Goal: Task Accomplishment & Management: Complete application form

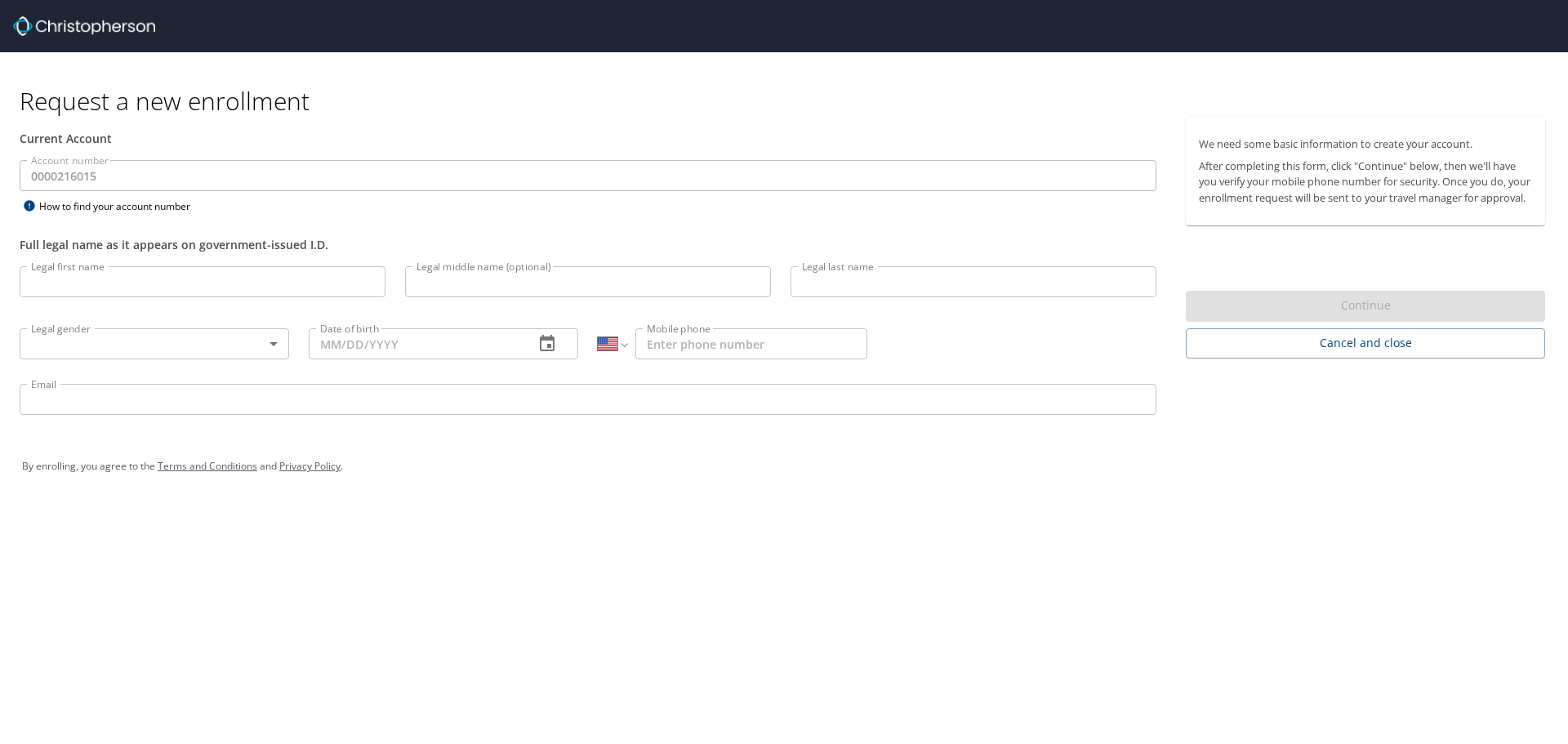
select select "US"
click at [70, 285] on input "Legal first name" at bounding box center [202, 281] width 366 height 31
type input "Leon"
type input "Wilcox"
type input "(801) 826-5040"
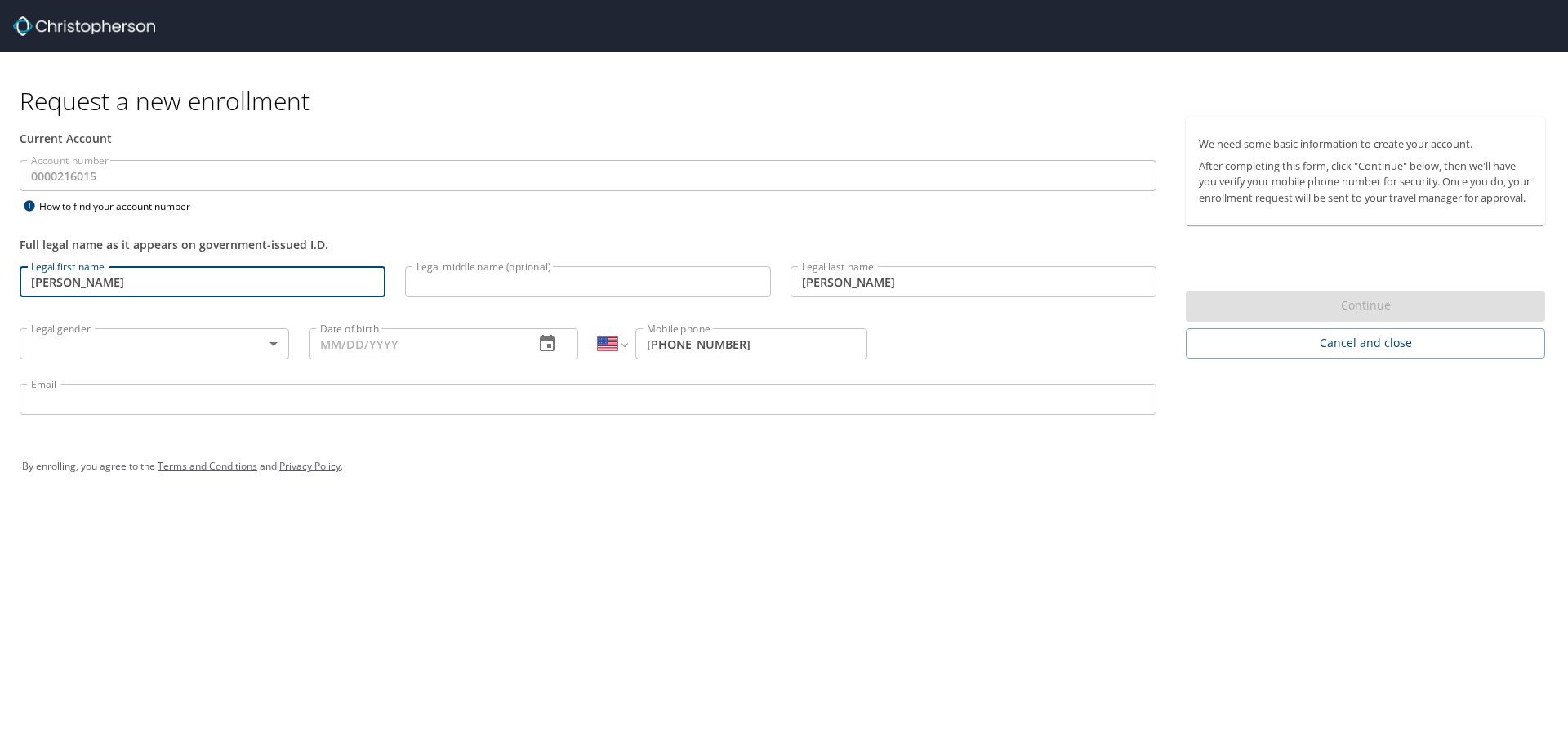
type input "leon.wilcox@canyonsdistrict.org"
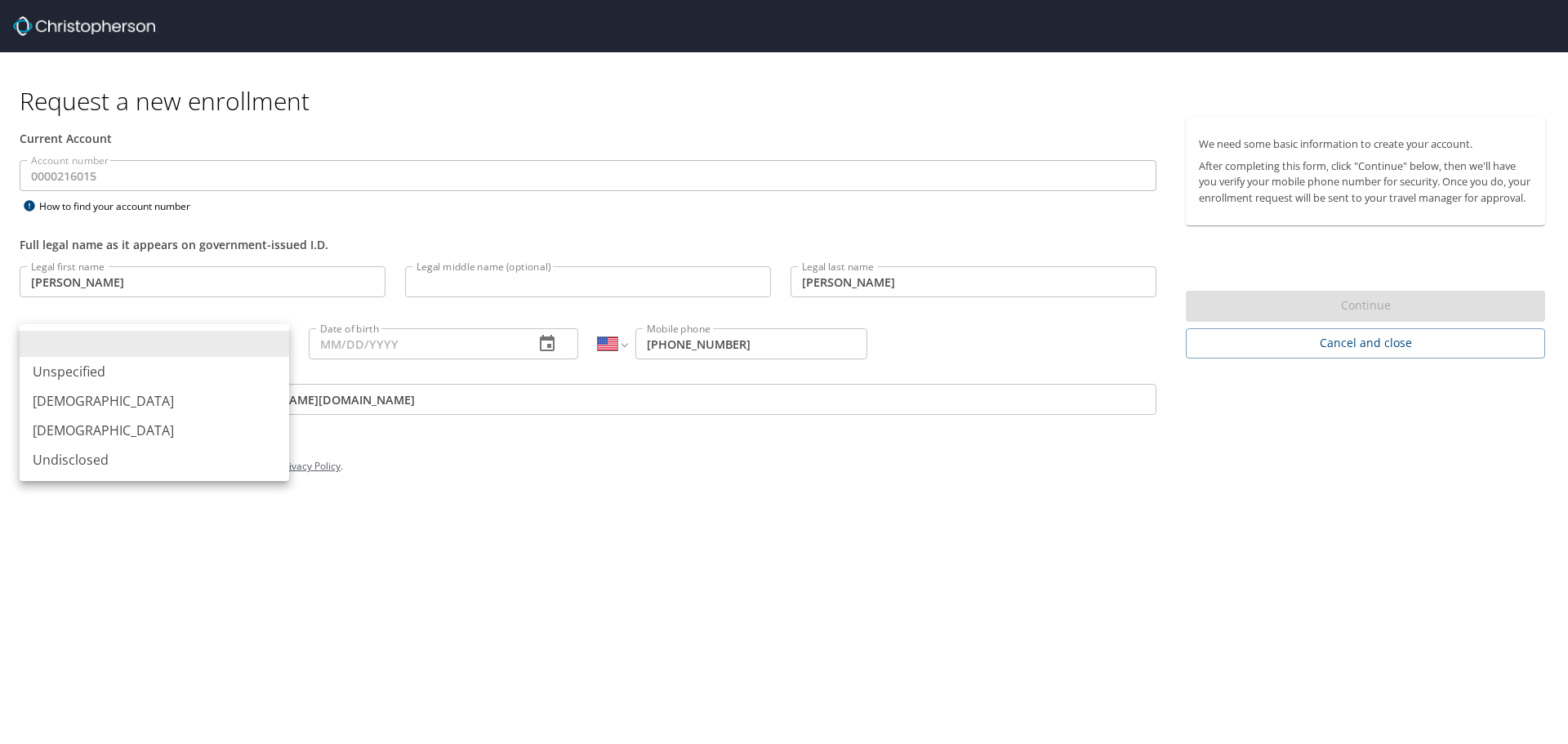
click at [155, 344] on body "Request a new enrollment Current Account Account number 0000216015 Account numb…" at bounding box center [784, 372] width 1568 height 744
click at [64, 399] on li "Male" at bounding box center [154, 400] width 270 height 29
type input "Male"
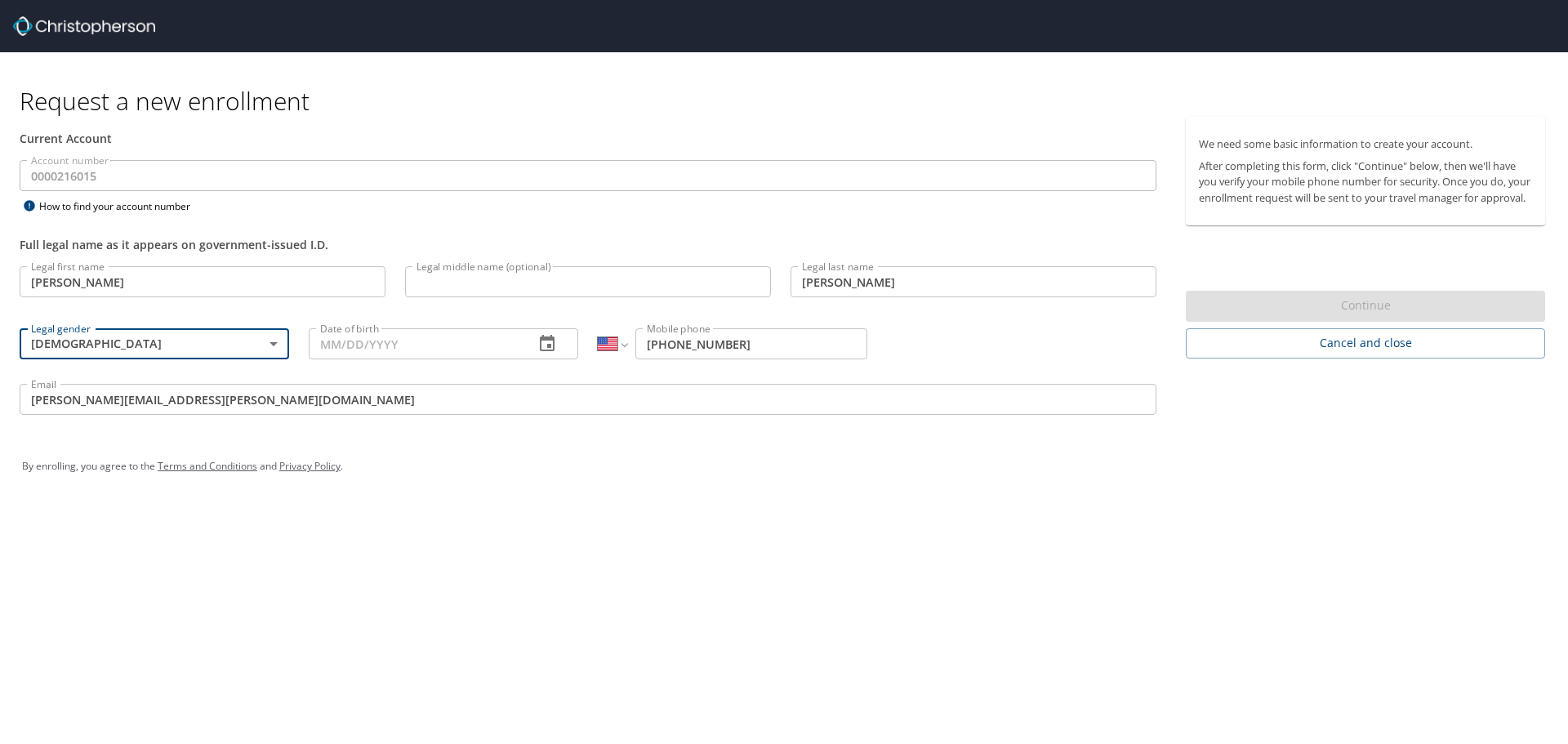
click at [345, 349] on input "Date of birth" at bounding box center [415, 344] width 212 height 31
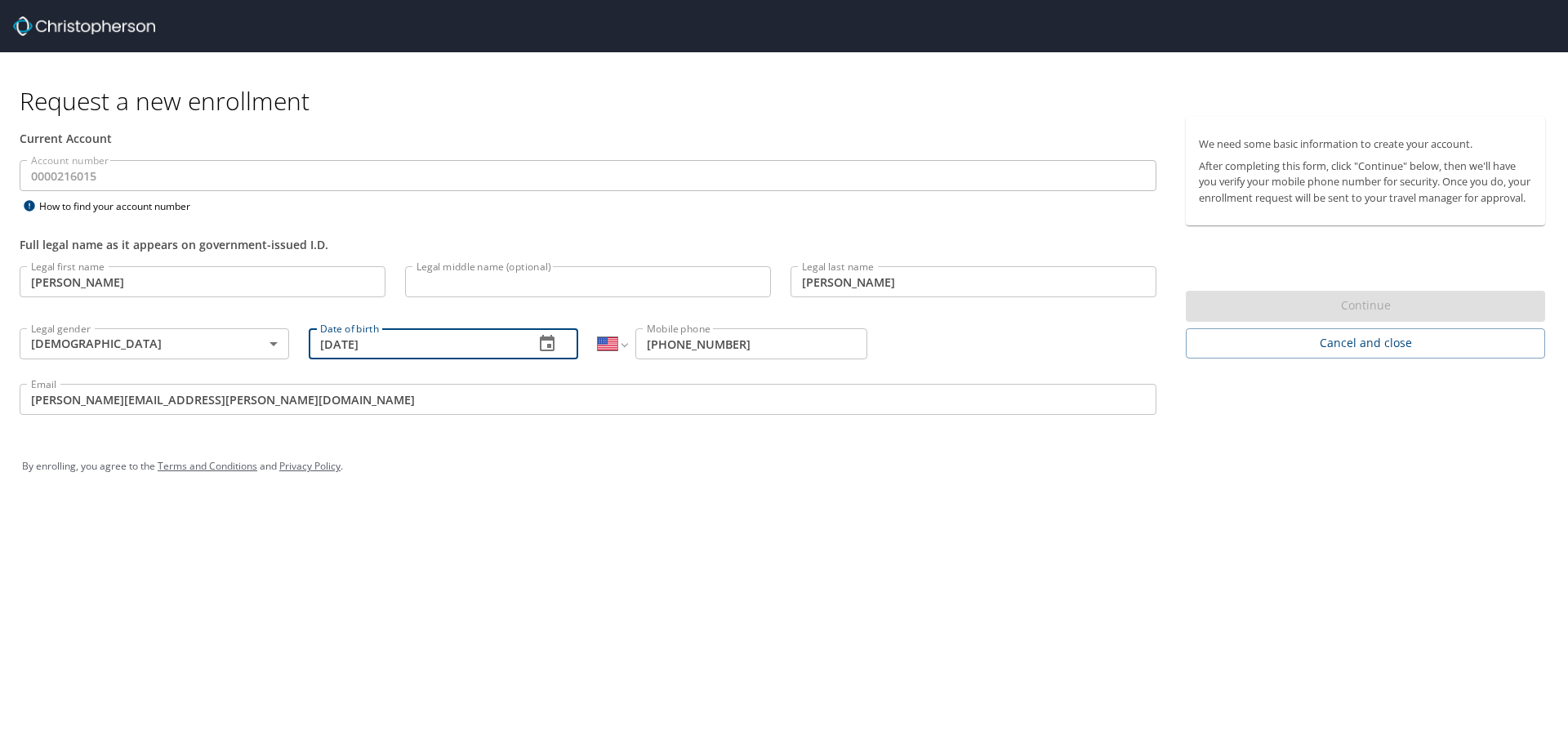
type input "06/20/1969"
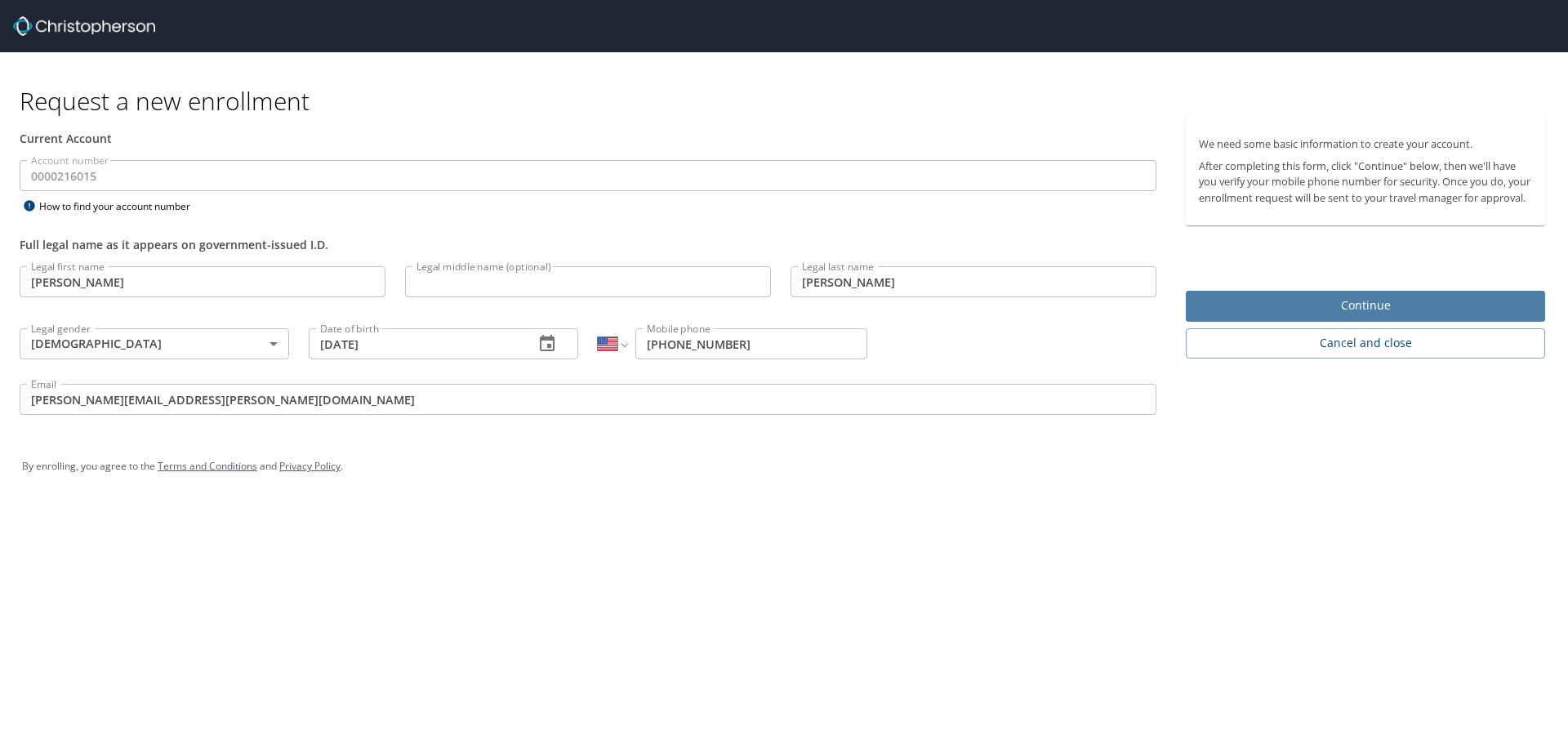
click at [1394, 316] on span "Continue" at bounding box center [1366, 306] width 333 height 20
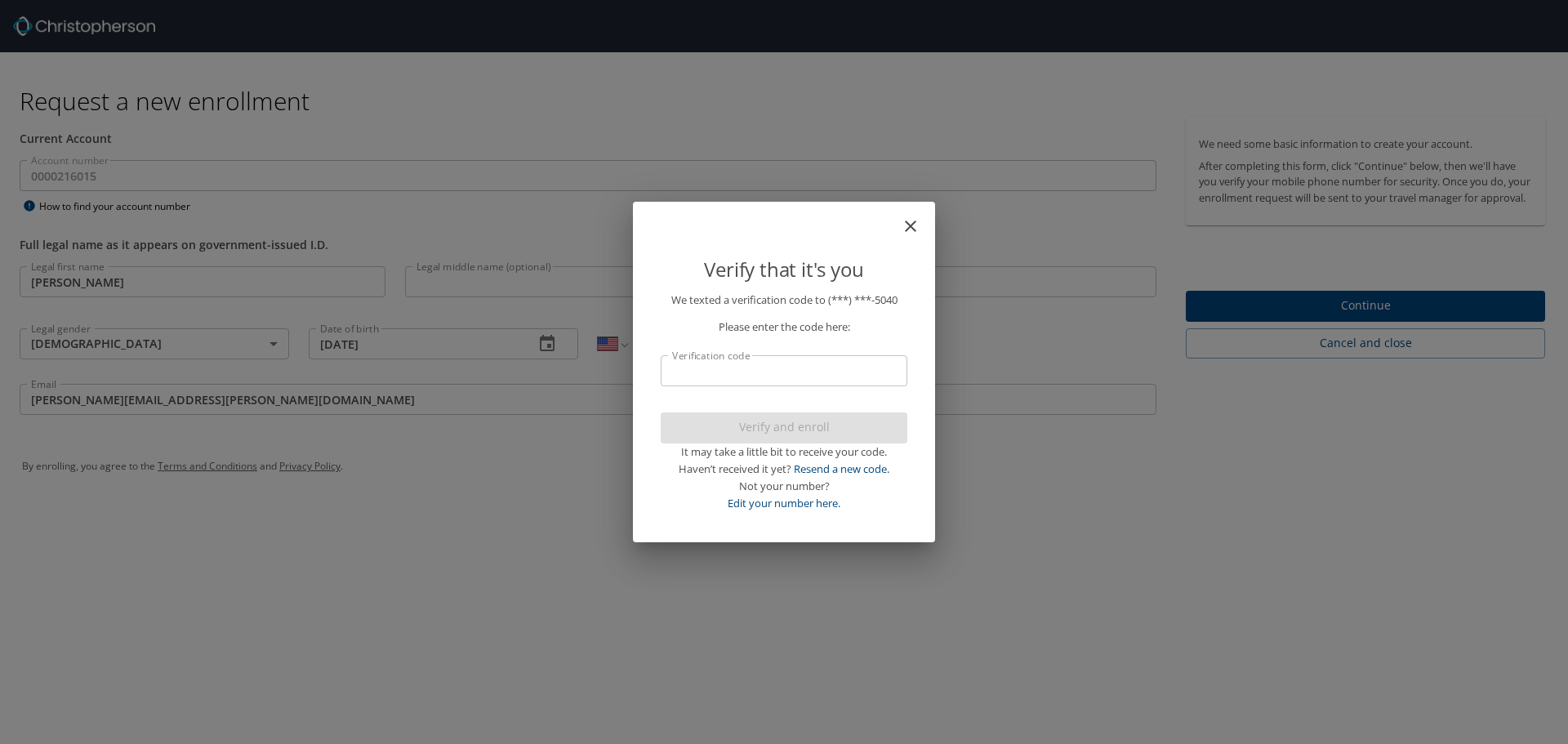
click at [914, 226] on icon "close" at bounding box center [910, 226] width 19 height 19
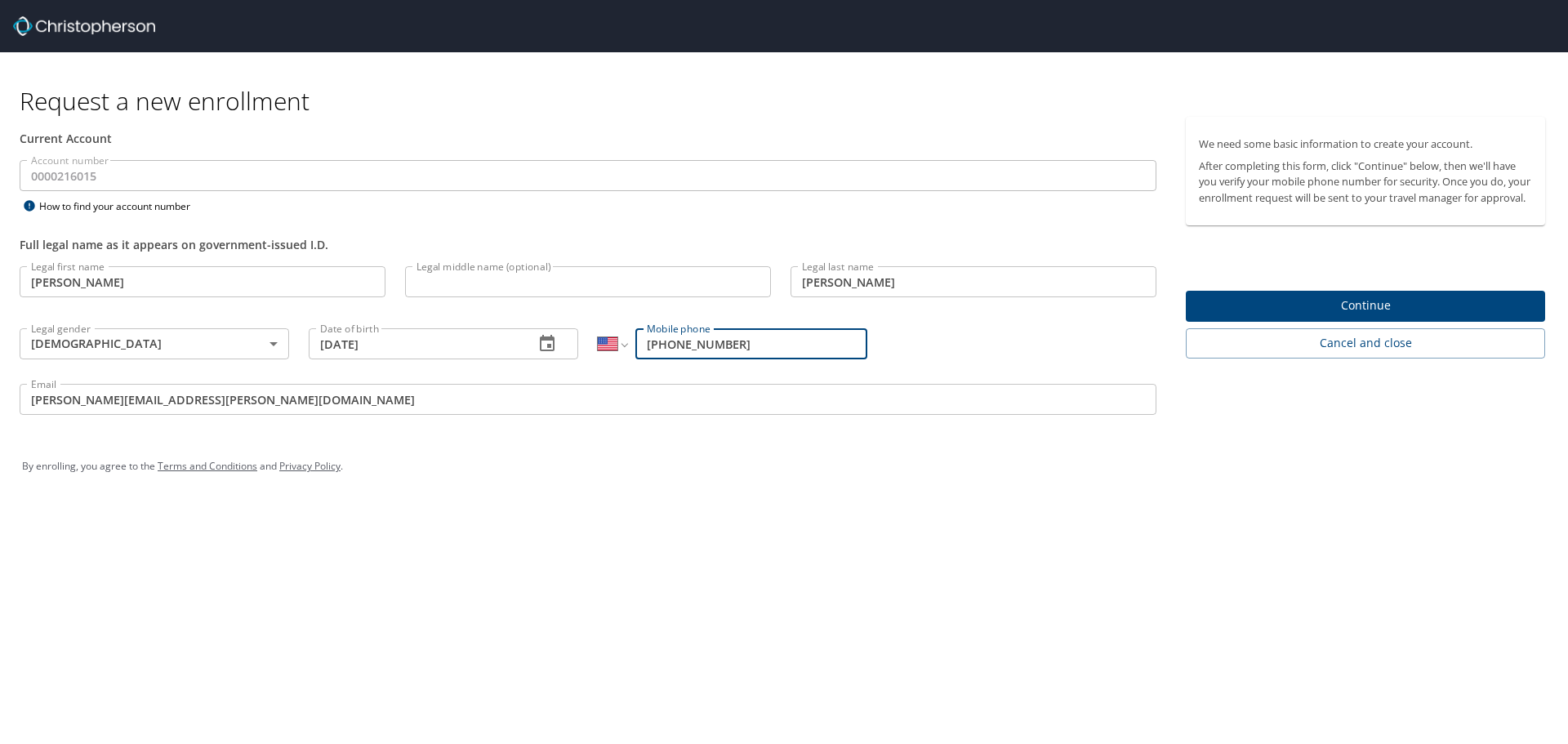
drag, startPoint x: 783, startPoint y: 348, endPoint x: 677, endPoint y: 347, distance: 106.0
click at [677, 347] on input "(801) 826-5040" at bounding box center [751, 344] width 232 height 31
type input "(801) 541-5372"
click at [1326, 316] on span "Continue" at bounding box center [1366, 306] width 333 height 20
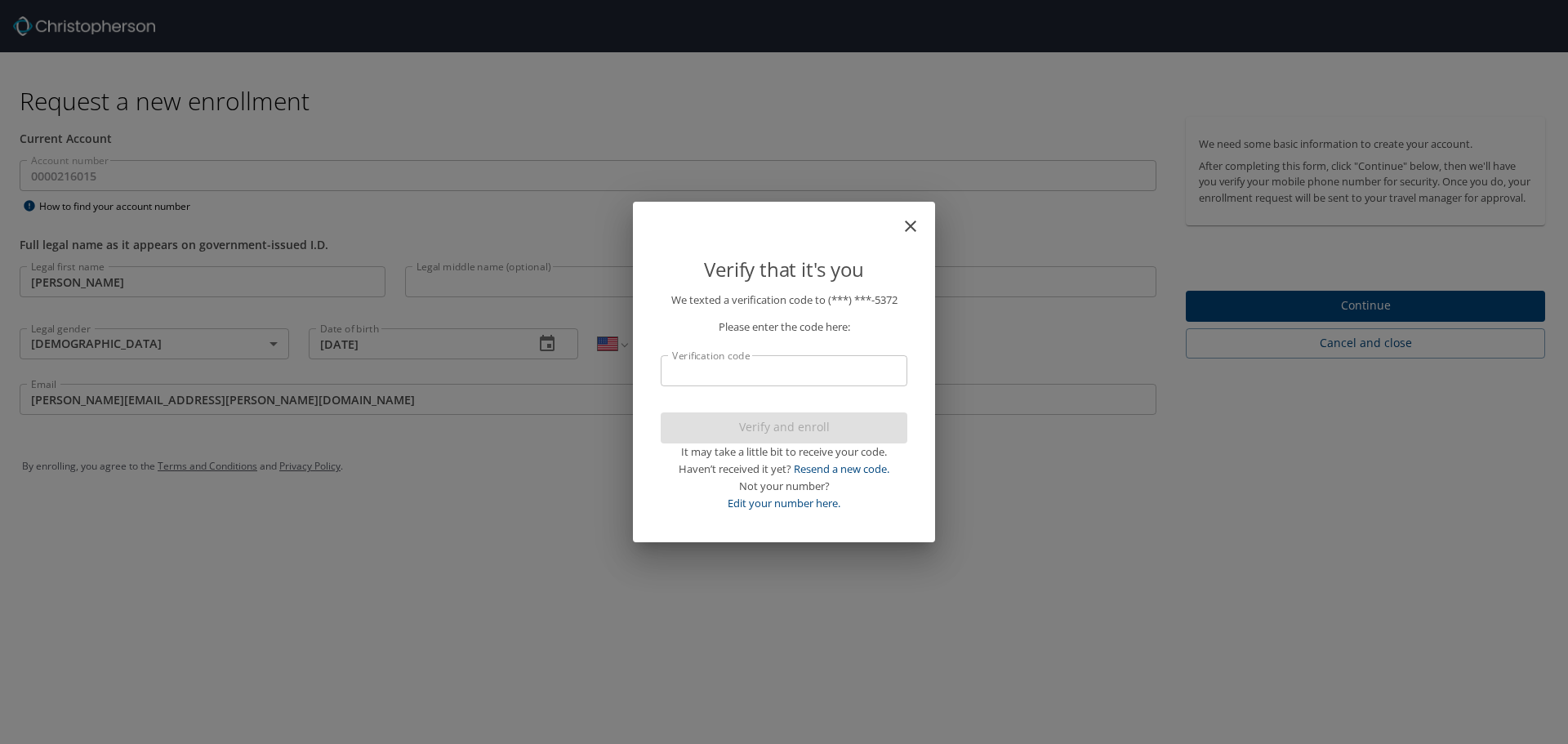
click at [735, 366] on input "Verification code" at bounding box center [784, 370] width 247 height 31
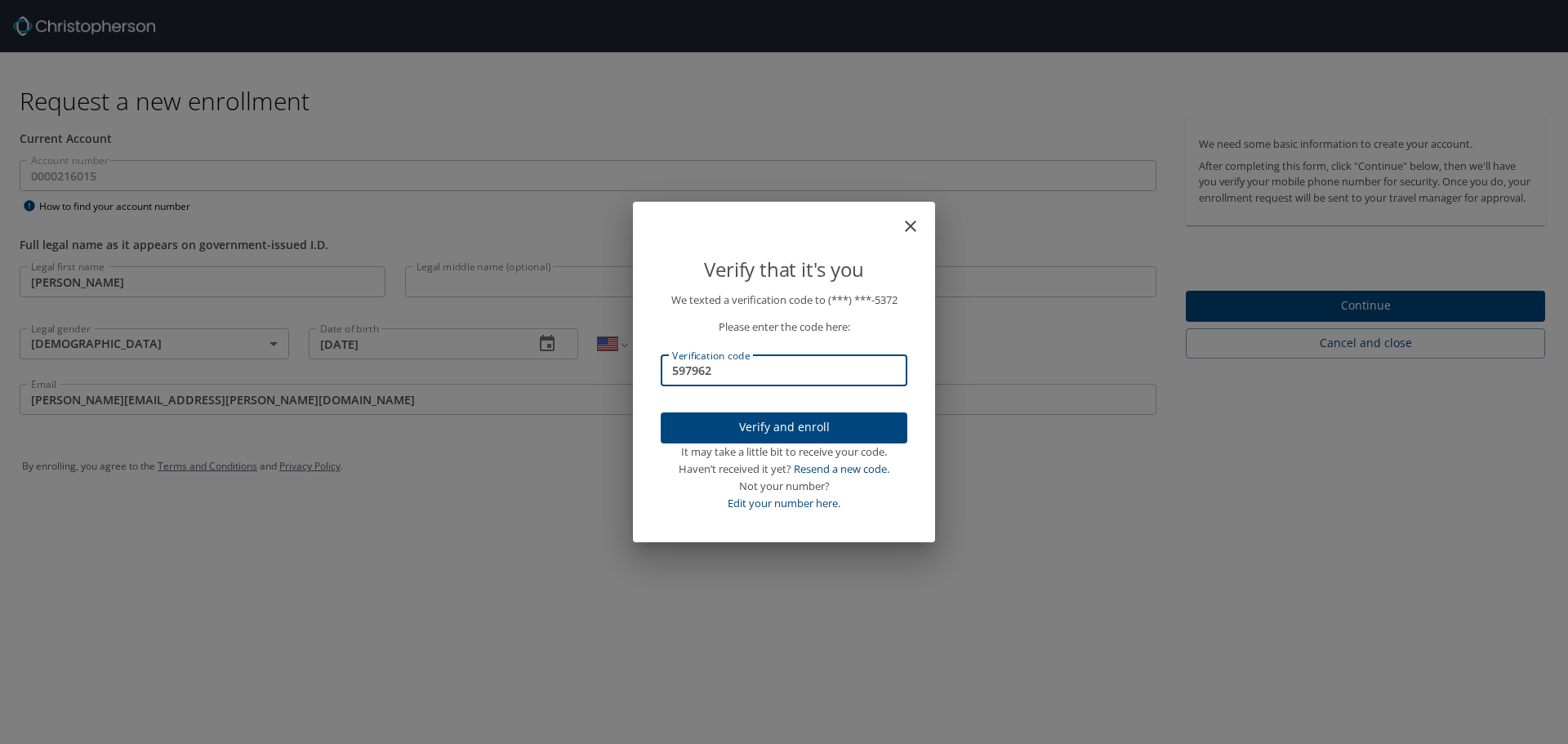
type input "597962"
click at [738, 428] on span "Verify and enroll" at bounding box center [784, 427] width 221 height 20
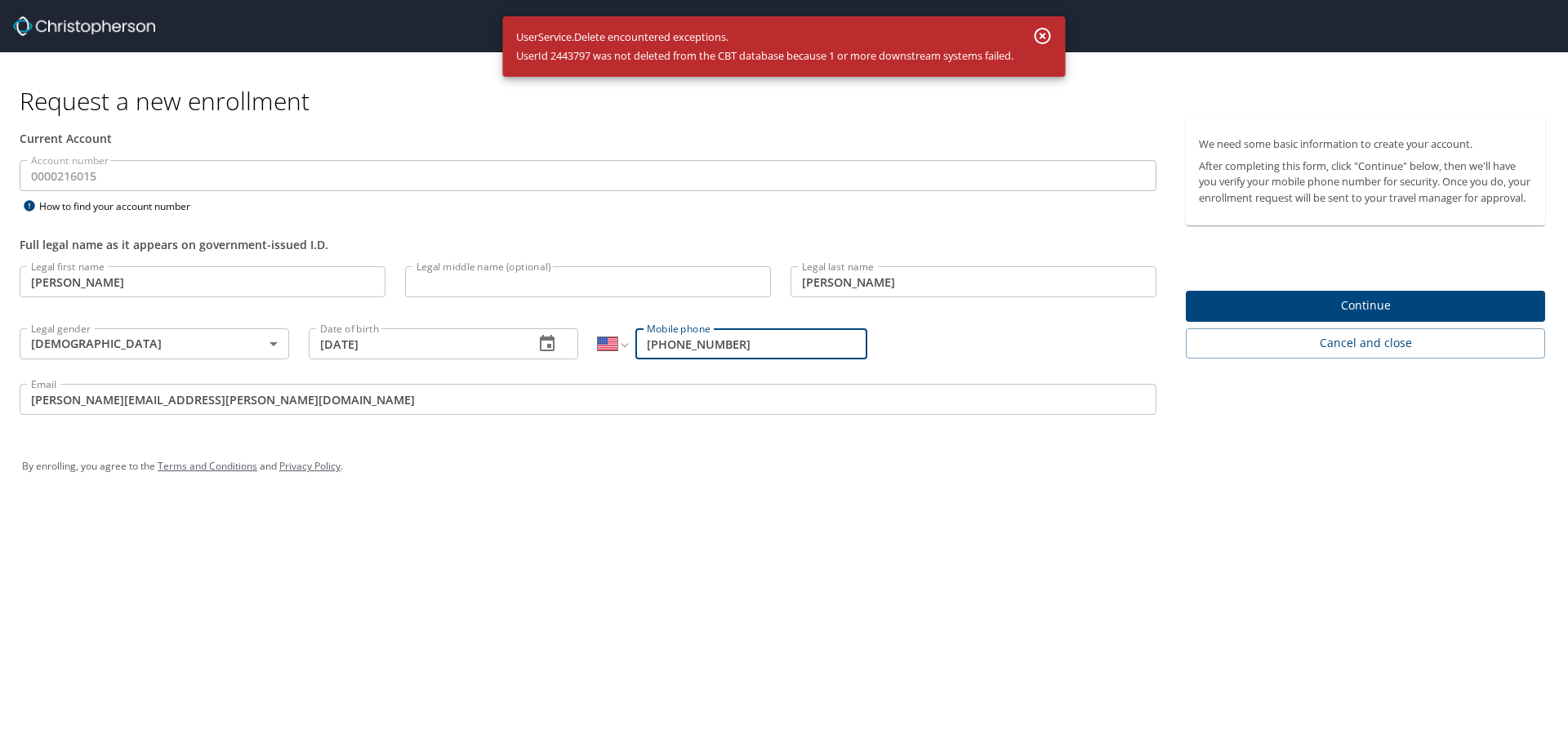
click at [1275, 316] on span "Continue" at bounding box center [1366, 306] width 333 height 20
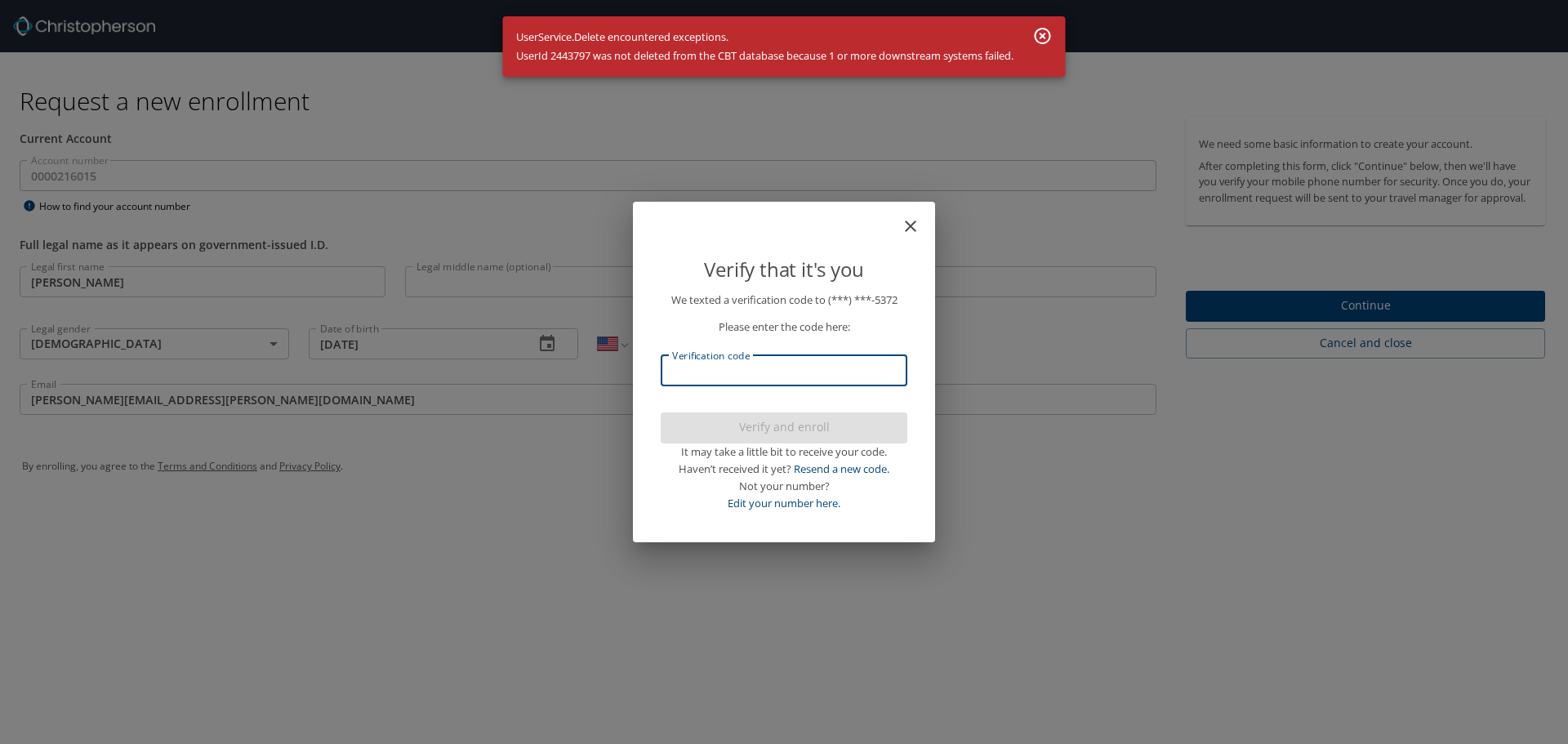
click at [771, 368] on input "Verification code" at bounding box center [784, 370] width 247 height 31
type input "815543"
click at [788, 429] on span "Verify and enroll" at bounding box center [784, 427] width 221 height 20
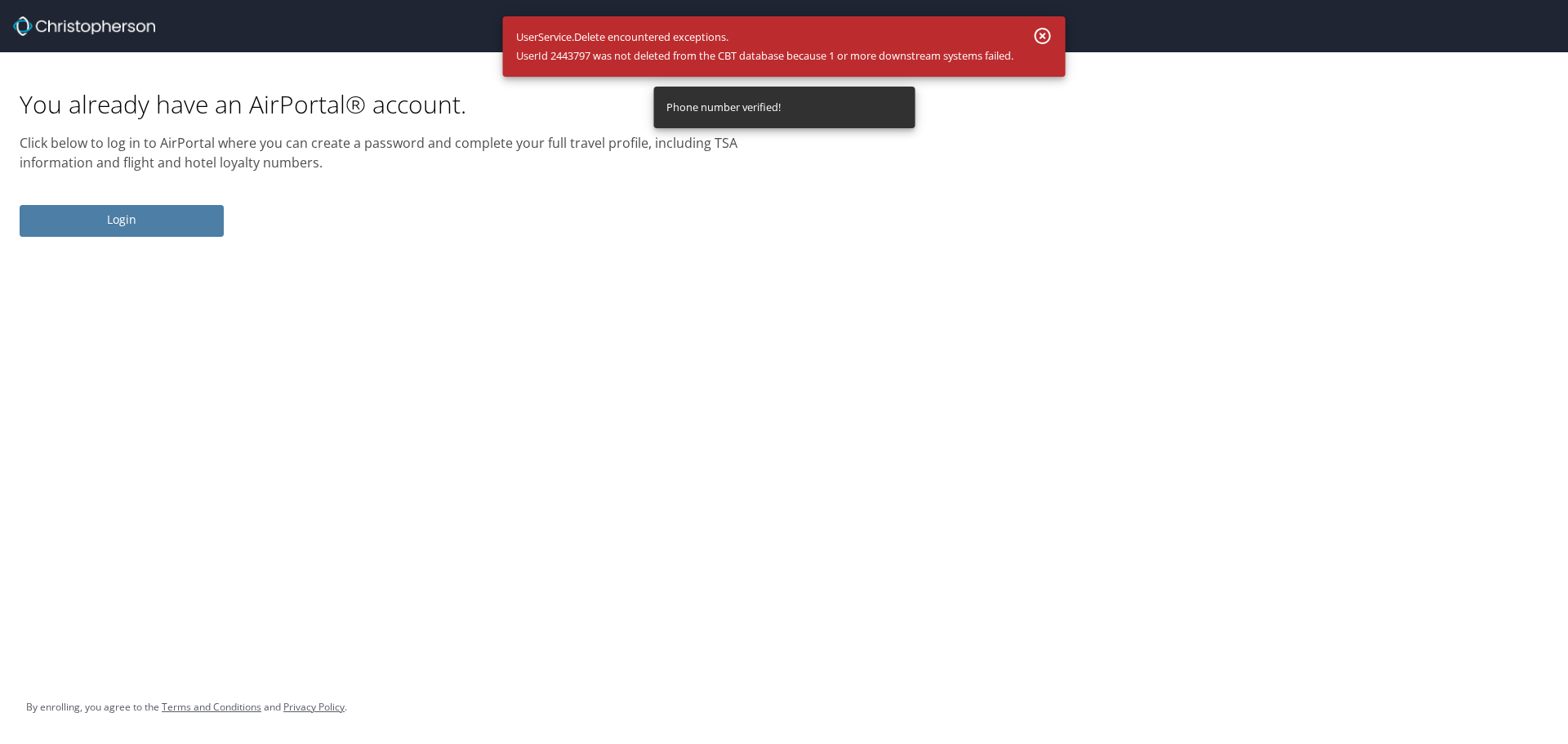
click at [153, 226] on span "Login" at bounding box center [121, 220] width 178 height 20
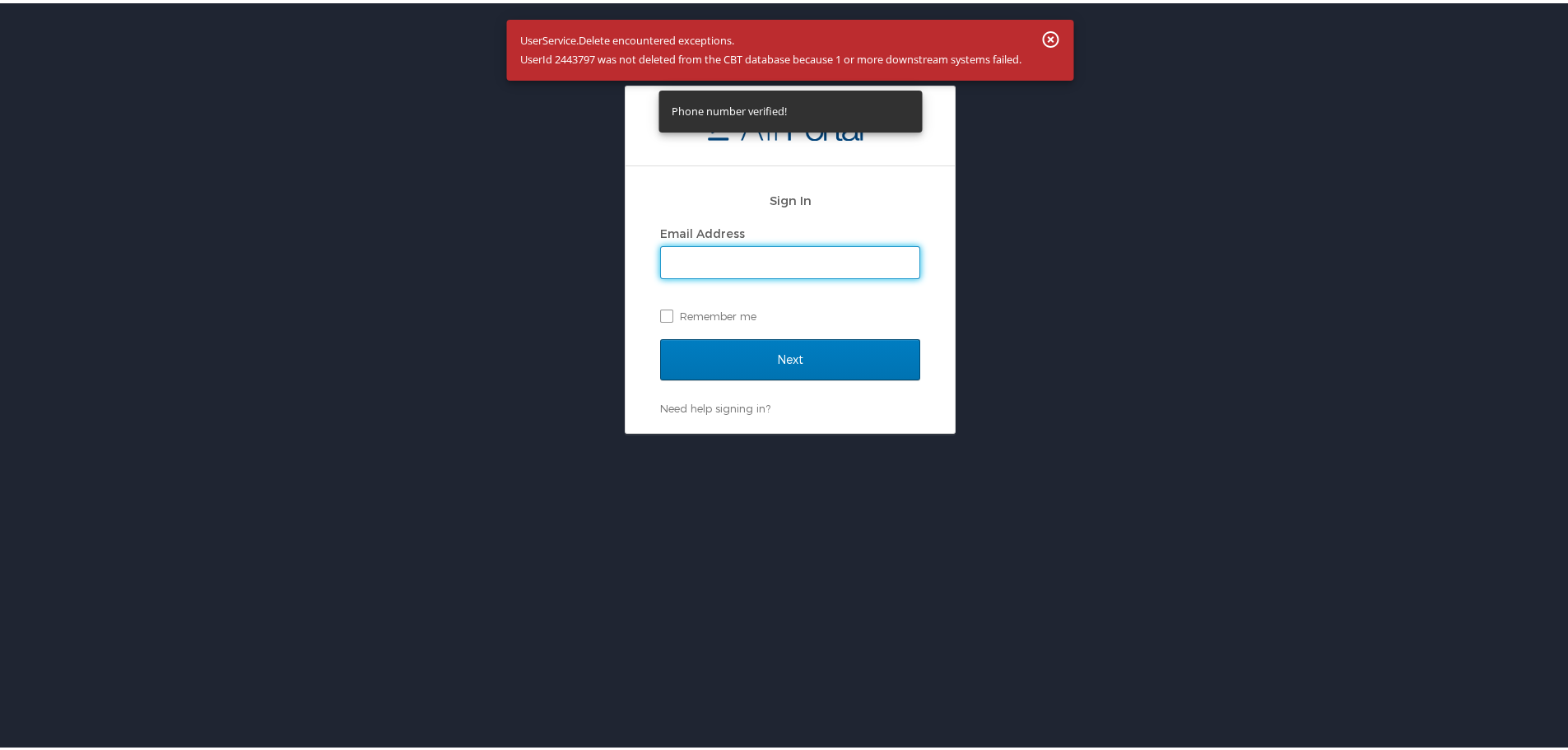
click at [774, 251] on input "Email Address" at bounding box center [790, 259] width 258 height 31
type input "leon.wilcox@canyonsdistrict.org"
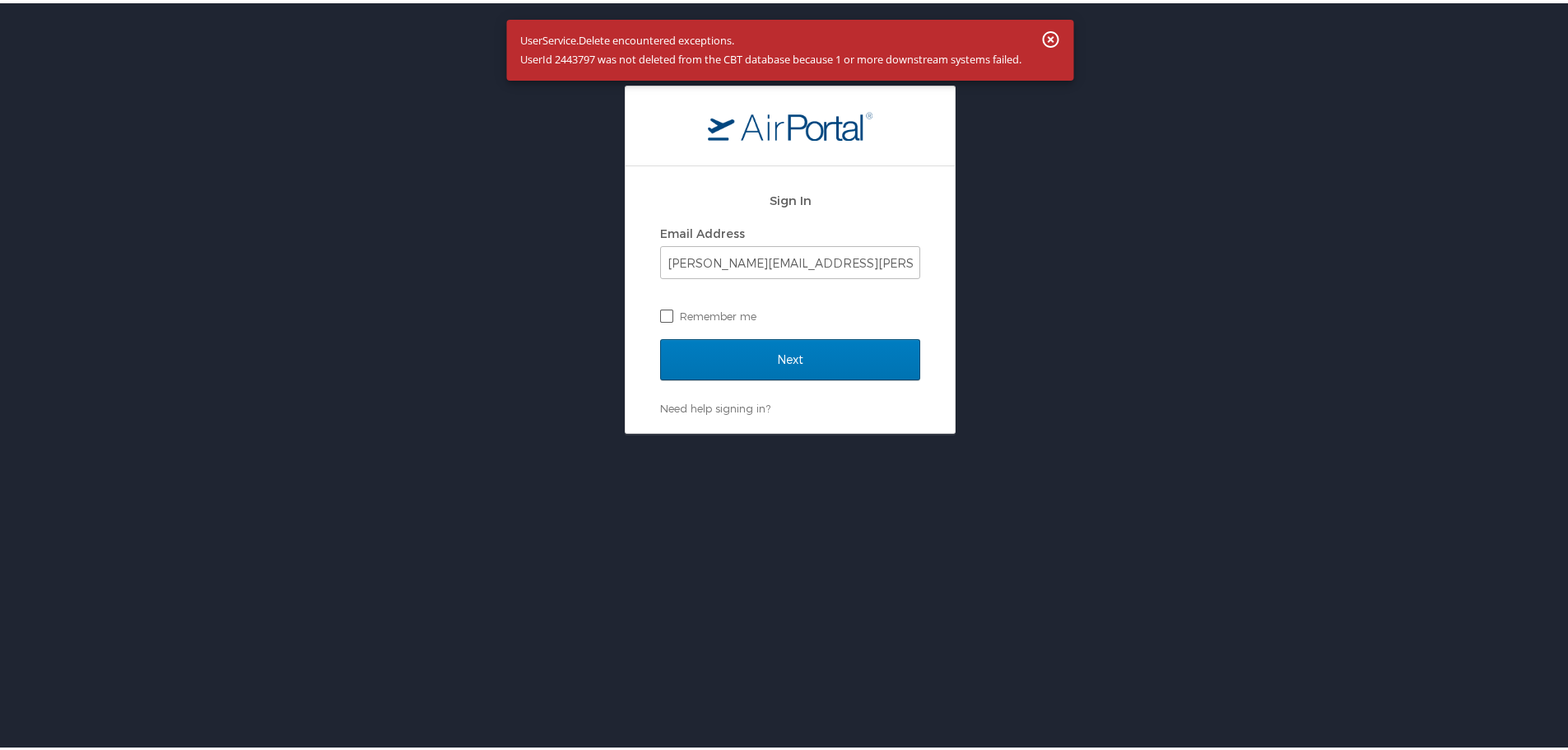
click at [729, 314] on label "Remember me" at bounding box center [790, 313] width 260 height 25
click at [670, 314] on input "Remember me" at bounding box center [665, 312] width 11 height 11
checkbox input "true"
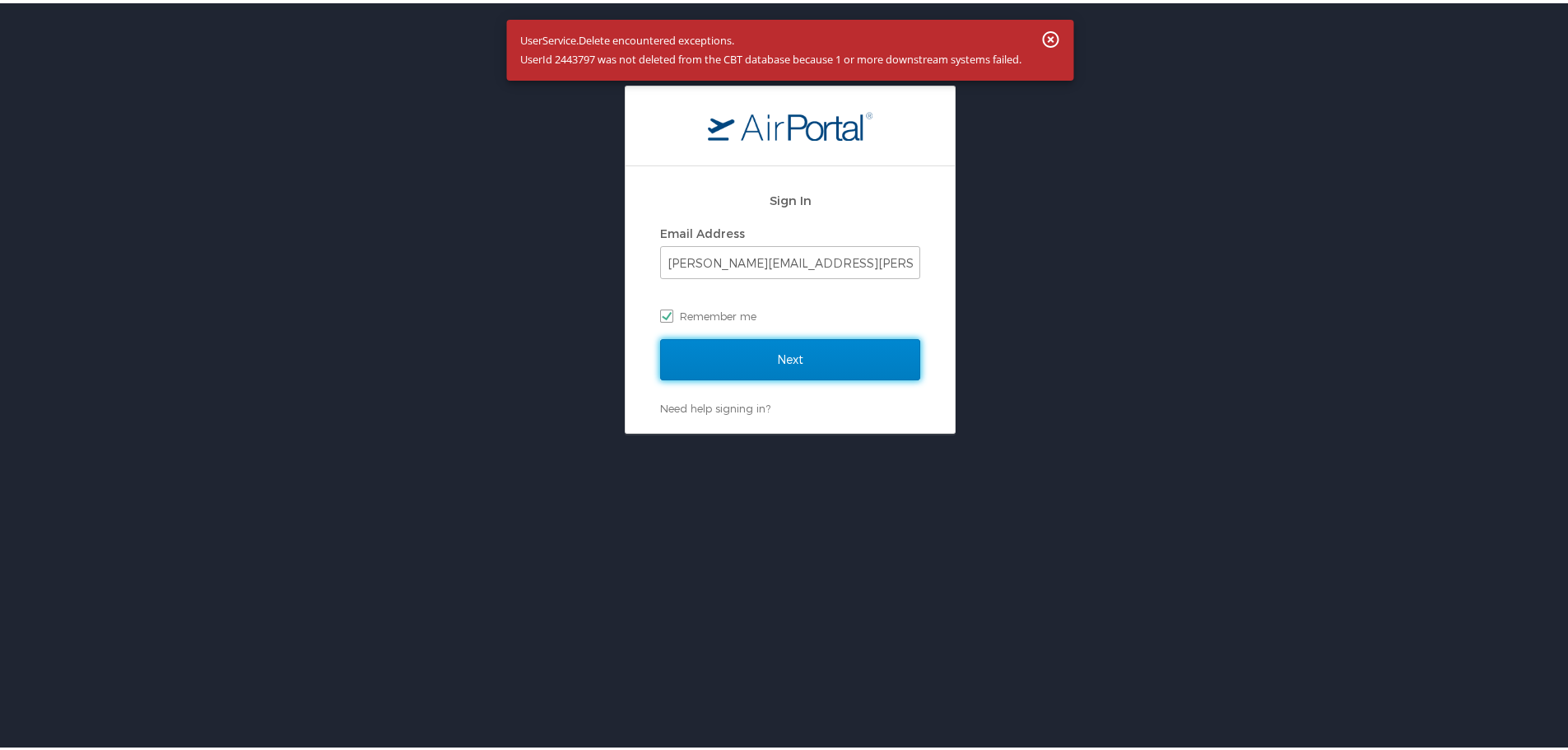
click at [737, 356] on input "Next" at bounding box center [790, 356] width 260 height 41
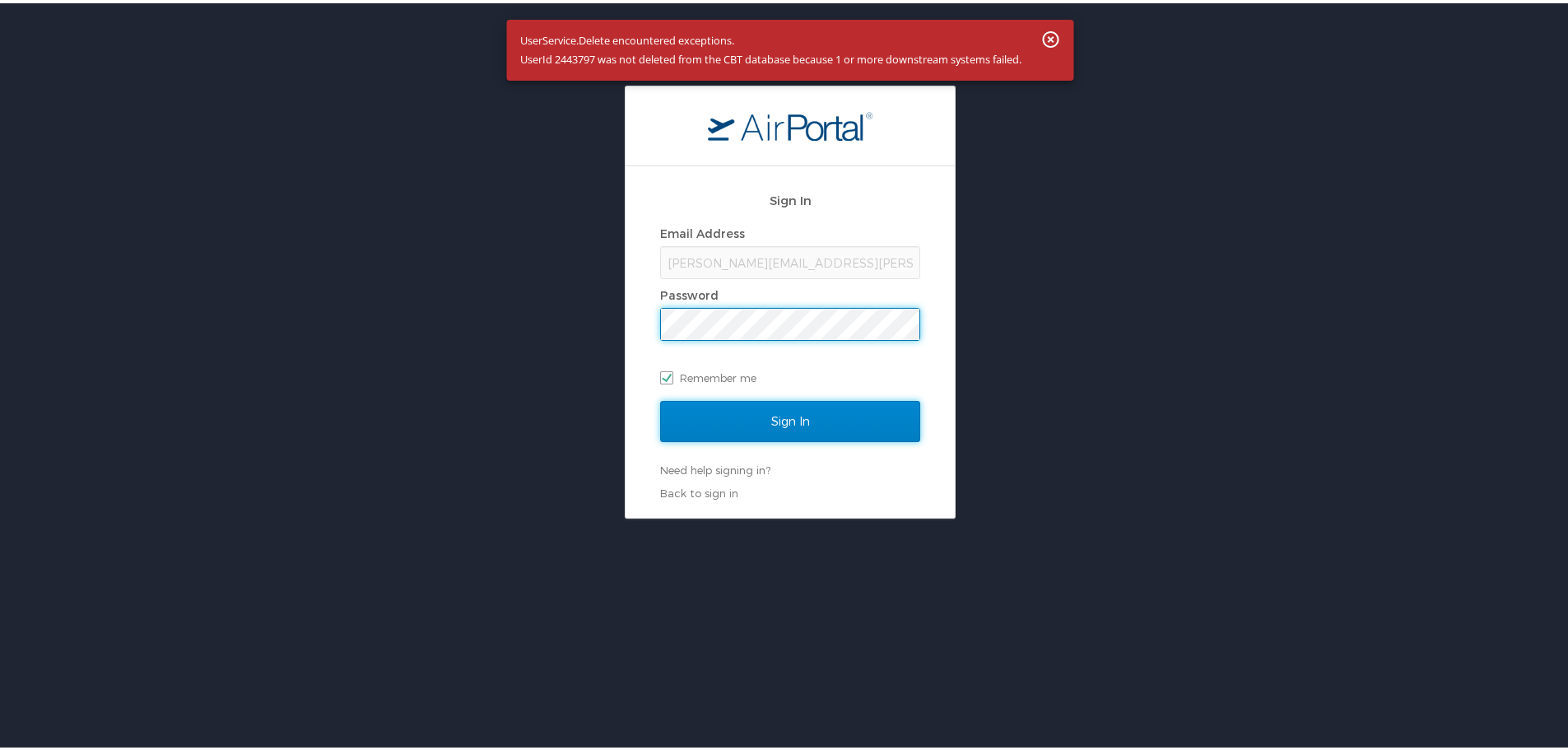
click at [770, 420] on input "Sign In" at bounding box center [790, 418] width 260 height 41
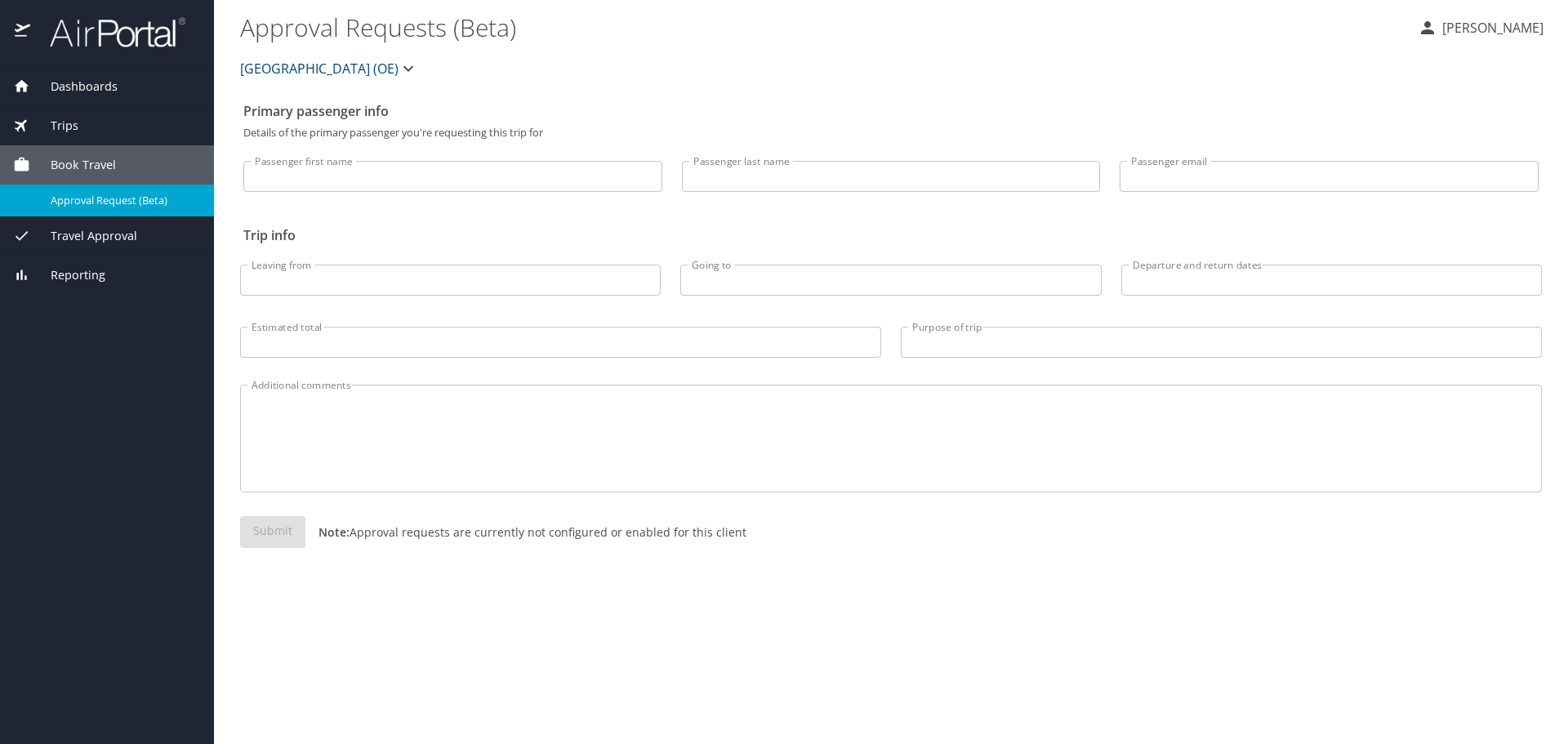
click at [725, 33] on \(Beta\) "Approval Requests (Beta)" at bounding box center [823, 27] width 1165 height 50
click at [103, 86] on span "Dashboards" at bounding box center [73, 87] width 88 height 18
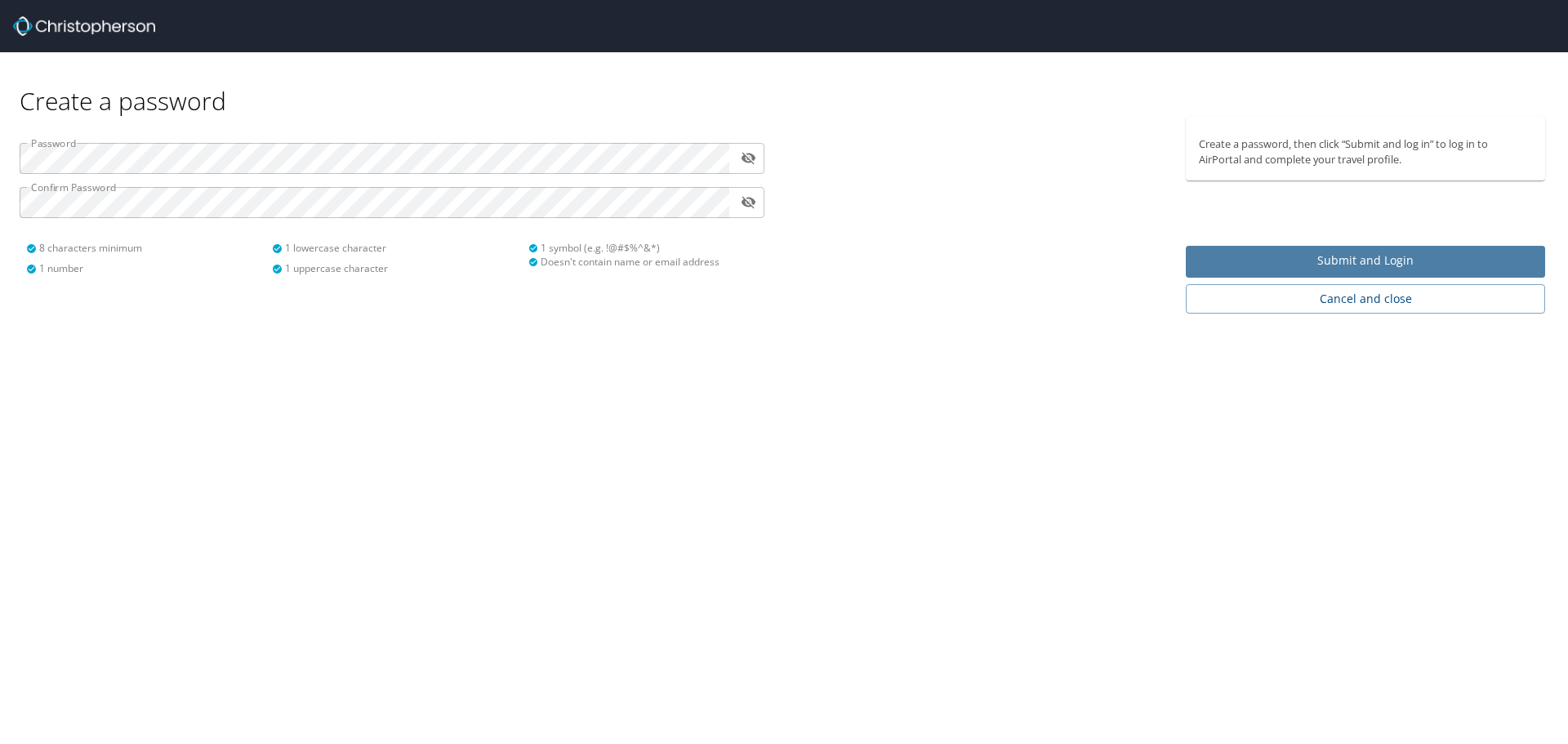
click at [1347, 263] on span "Submit and Login" at bounding box center [1366, 261] width 333 height 20
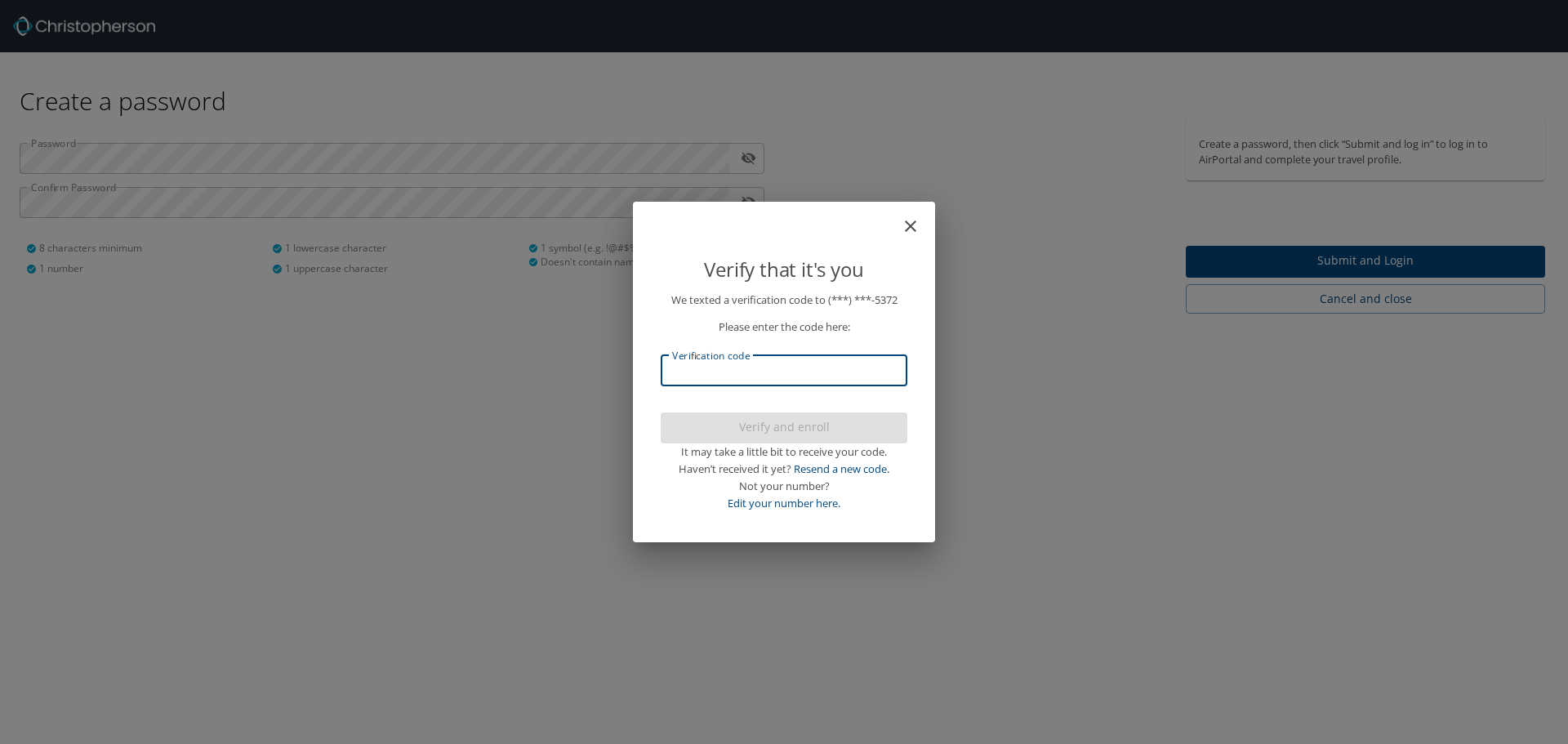
click at [728, 371] on input "Verification code" at bounding box center [784, 370] width 247 height 31
type input "102514"
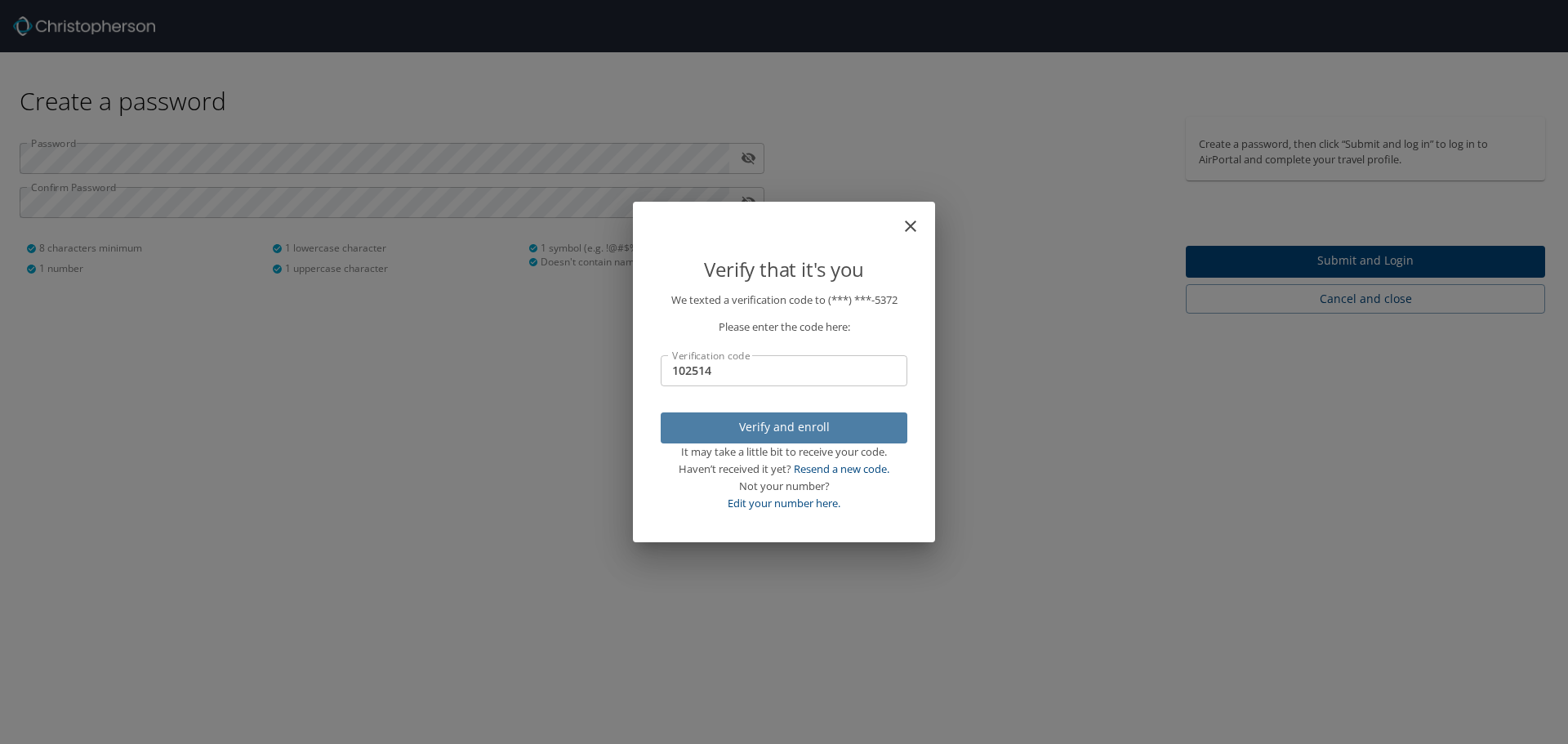
click at [750, 426] on span "Verify and enroll" at bounding box center [784, 427] width 221 height 20
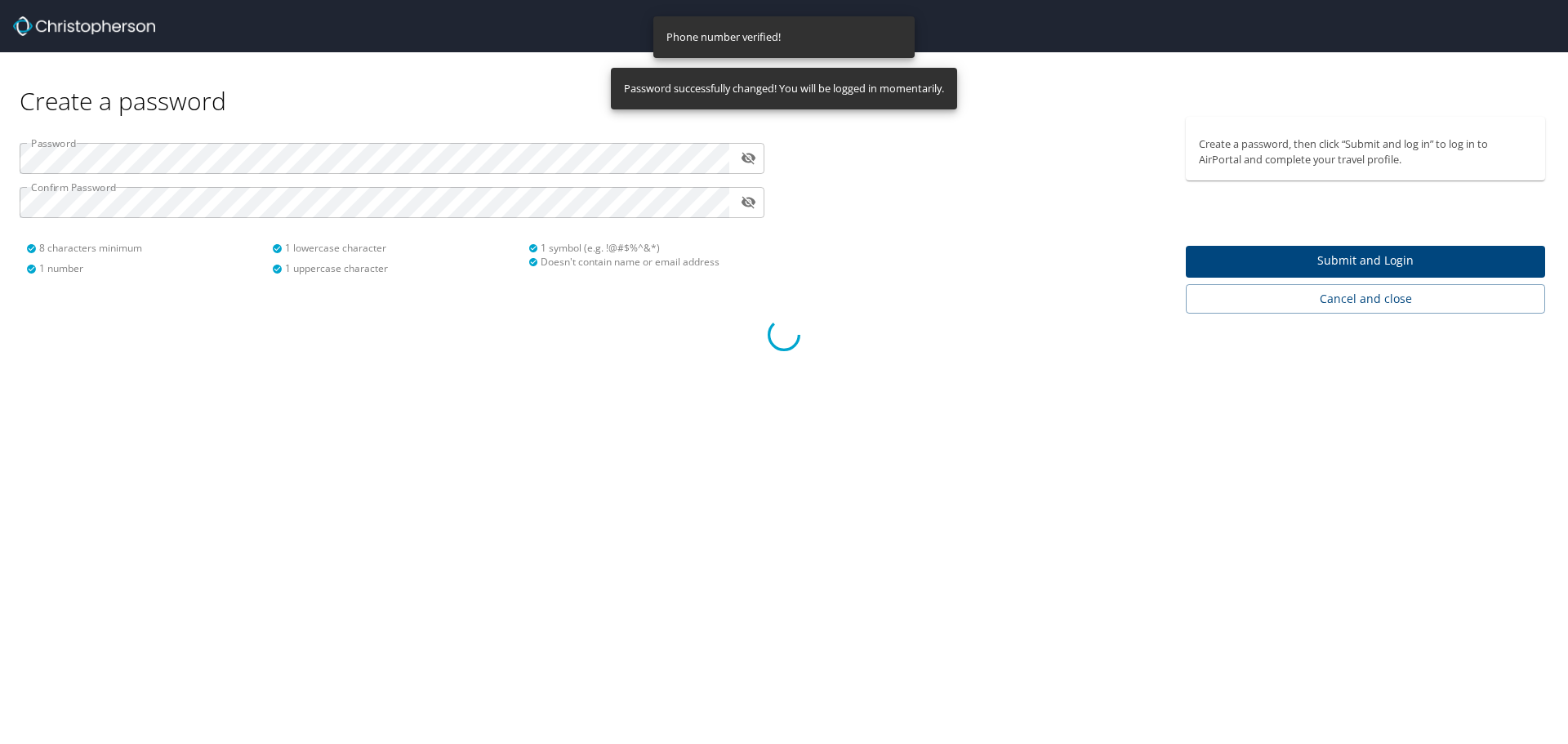
select select "US"
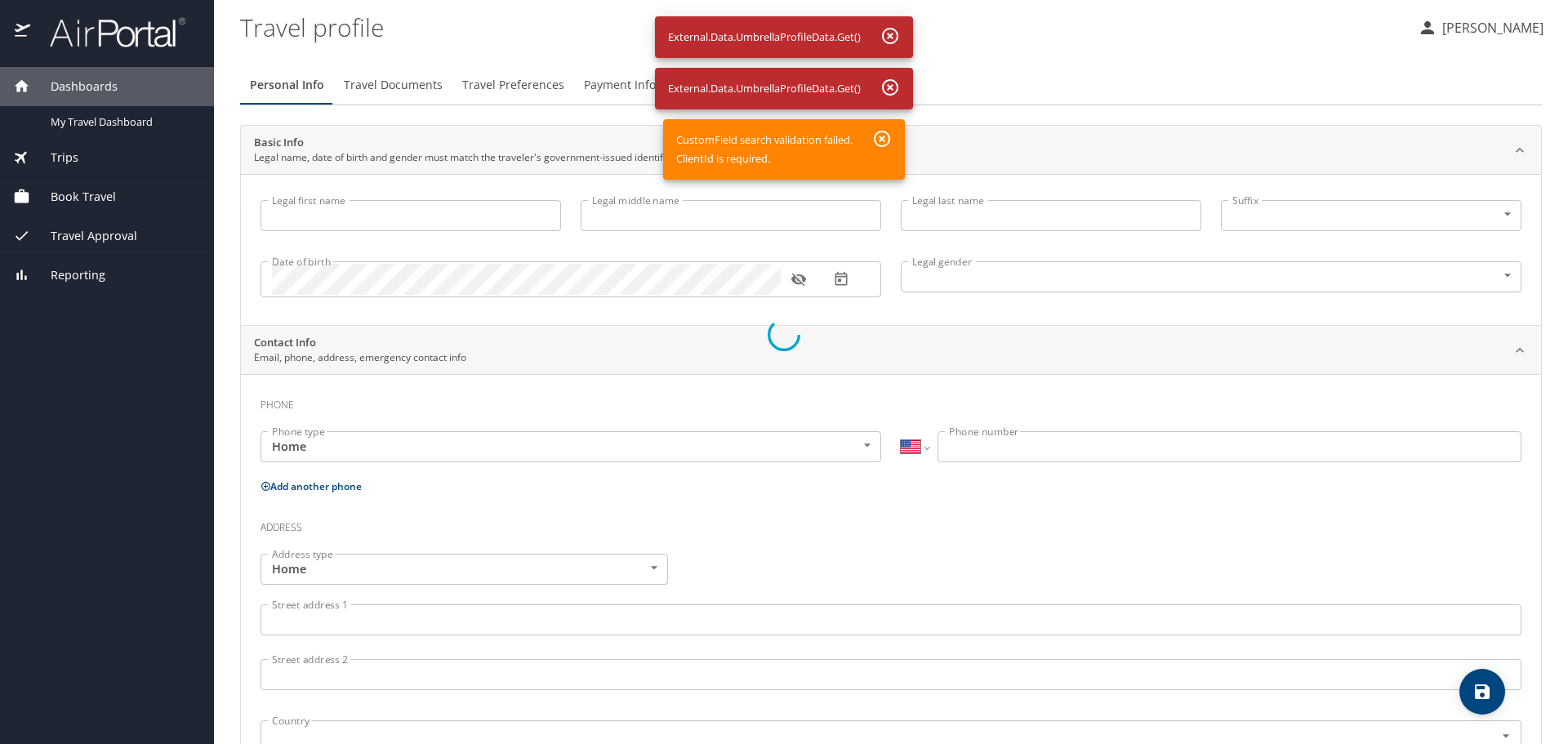
click at [390, 218] on div at bounding box center [784, 335] width 1568 height 818
click at [1194, 128] on div at bounding box center [784, 335] width 1568 height 818
click at [881, 140] on div at bounding box center [784, 335] width 1568 height 818
click at [392, 209] on div at bounding box center [784, 335] width 1568 height 818
click at [305, 211] on div at bounding box center [784, 335] width 1568 height 818
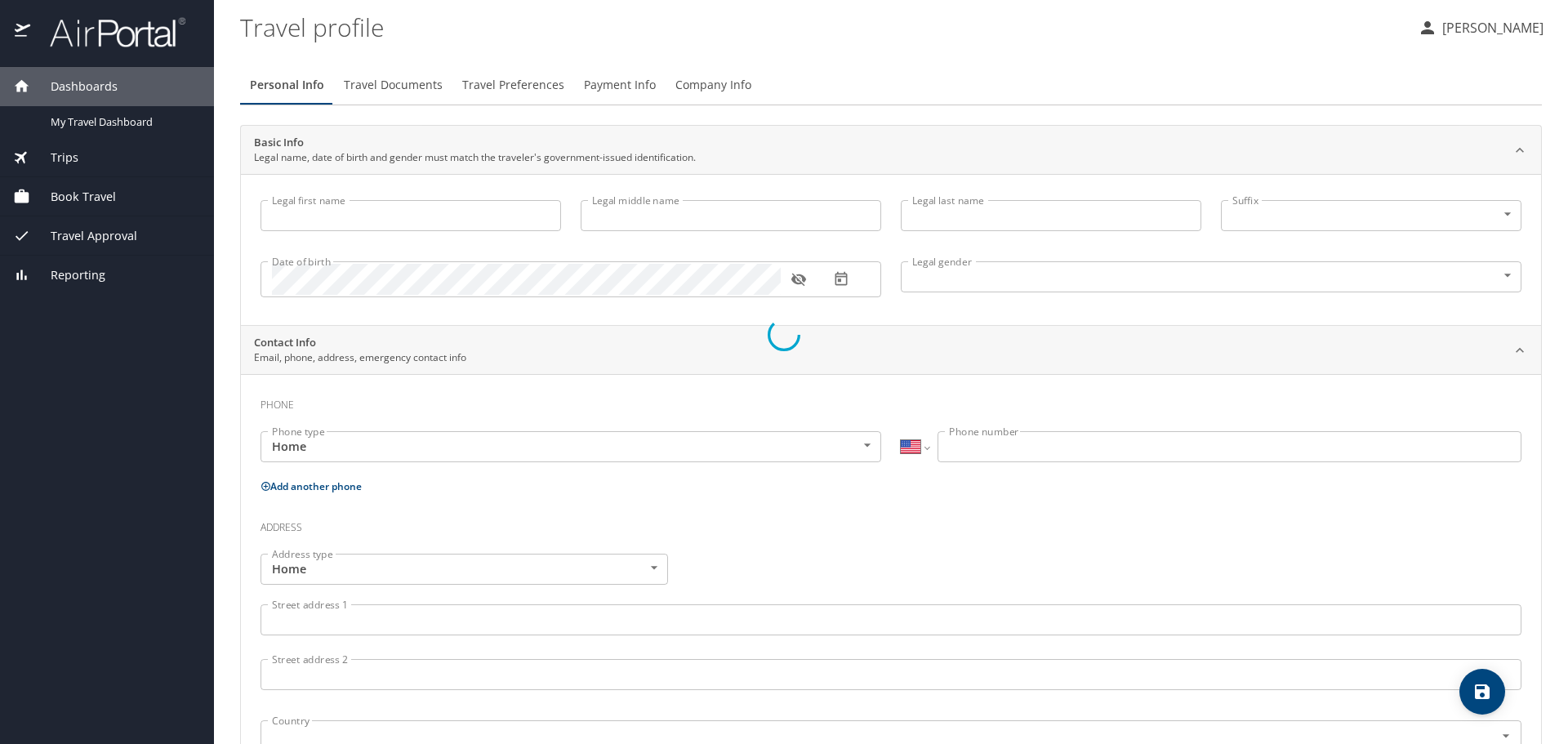
click at [369, 216] on div at bounding box center [784, 335] width 1568 height 818
click at [642, 221] on div at bounding box center [784, 335] width 1568 height 818
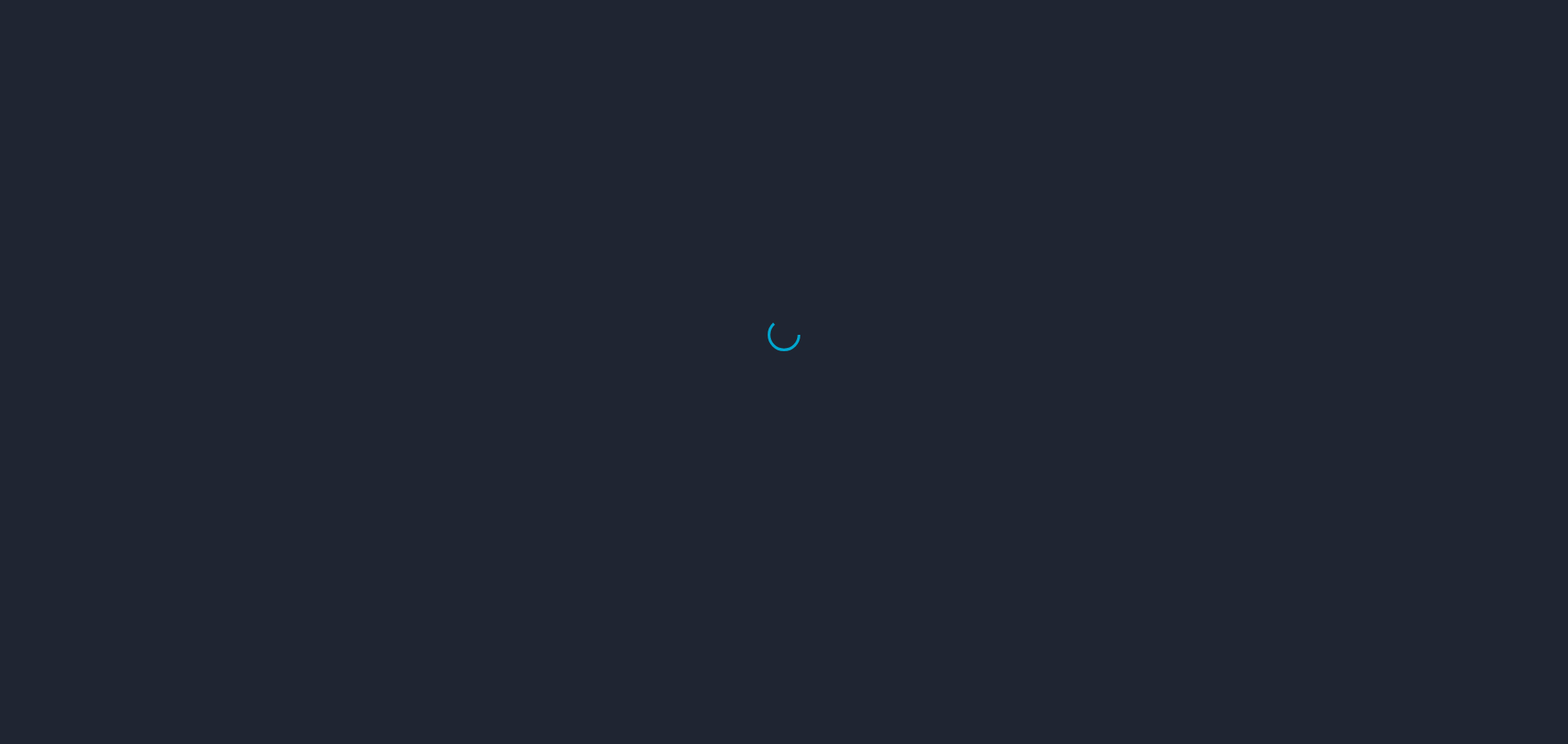
select select "US"
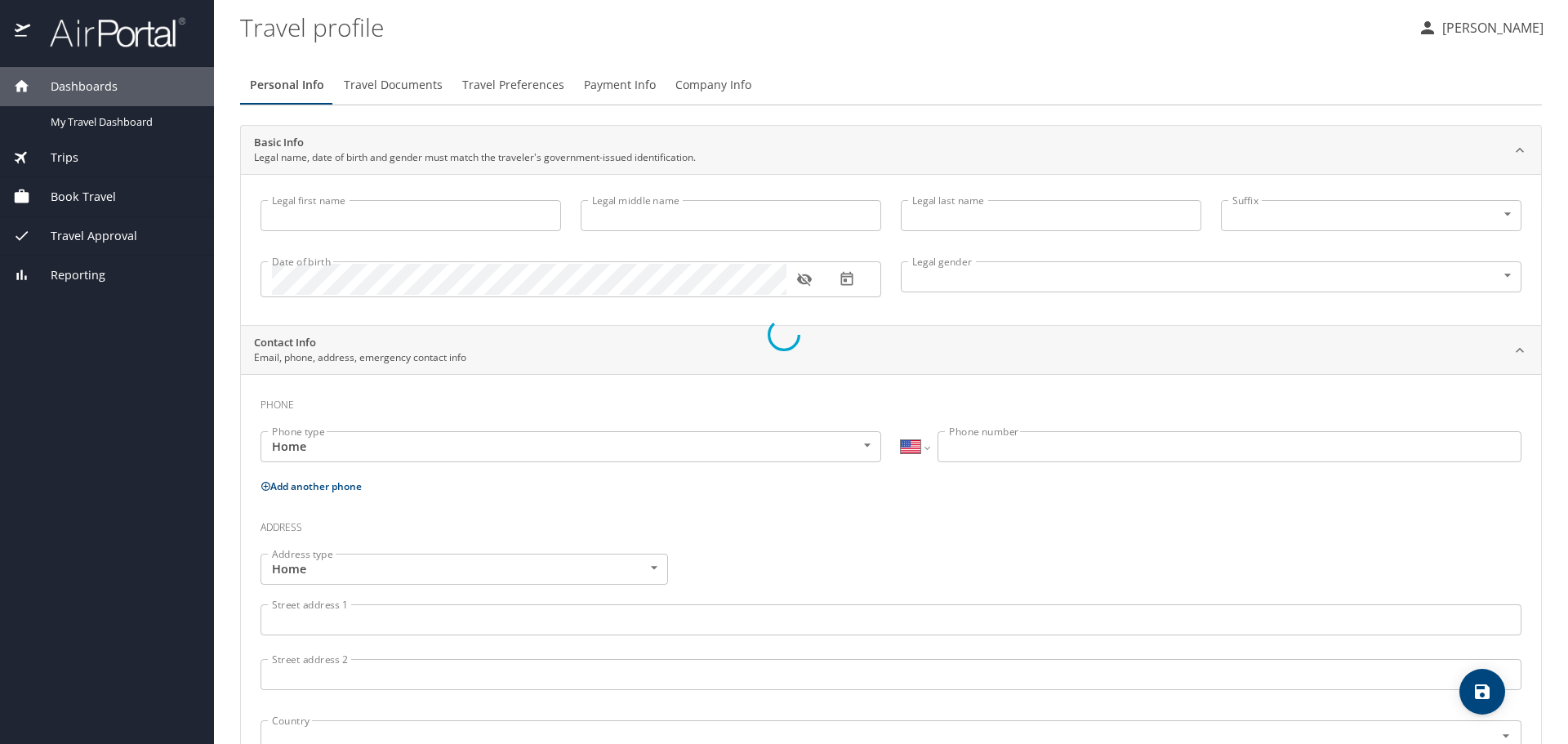
select select "US"
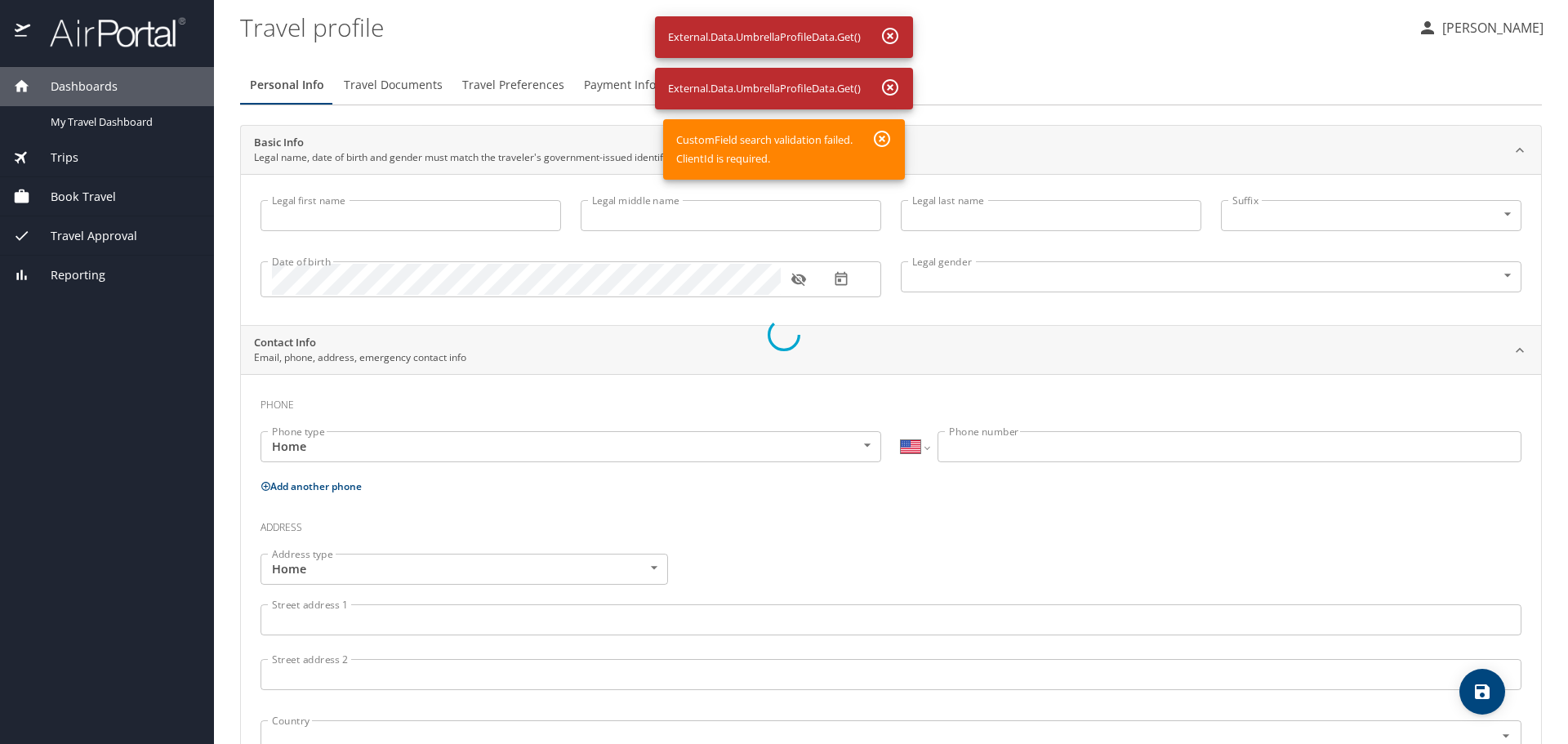
click at [879, 136] on div at bounding box center [784, 335] width 1568 height 818
click at [882, 140] on div at bounding box center [784, 335] width 1568 height 818
click at [418, 220] on div at bounding box center [784, 335] width 1568 height 818
click at [1511, 24] on div at bounding box center [784, 335] width 1568 height 818
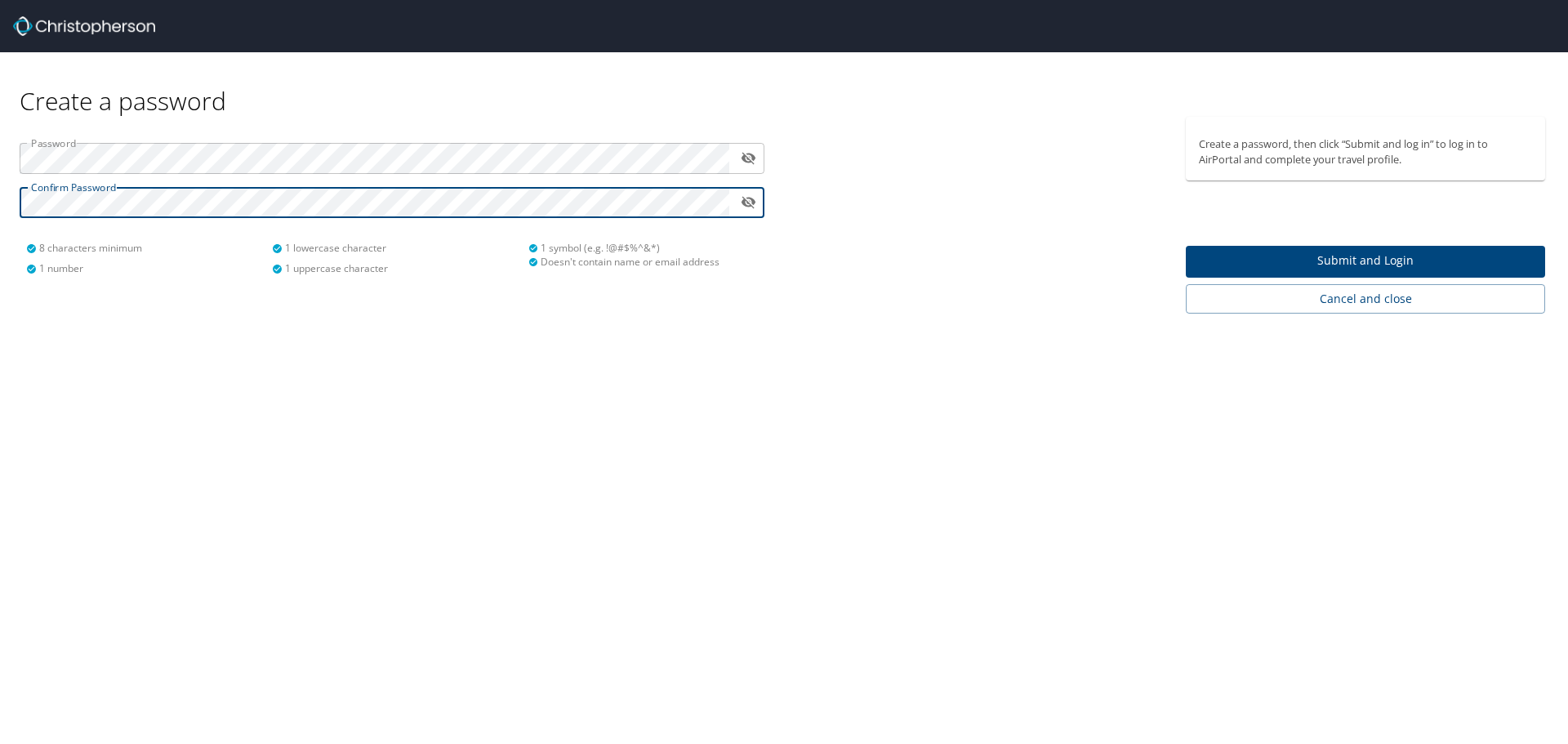
click at [1349, 265] on span "Submit and Login" at bounding box center [1366, 261] width 333 height 20
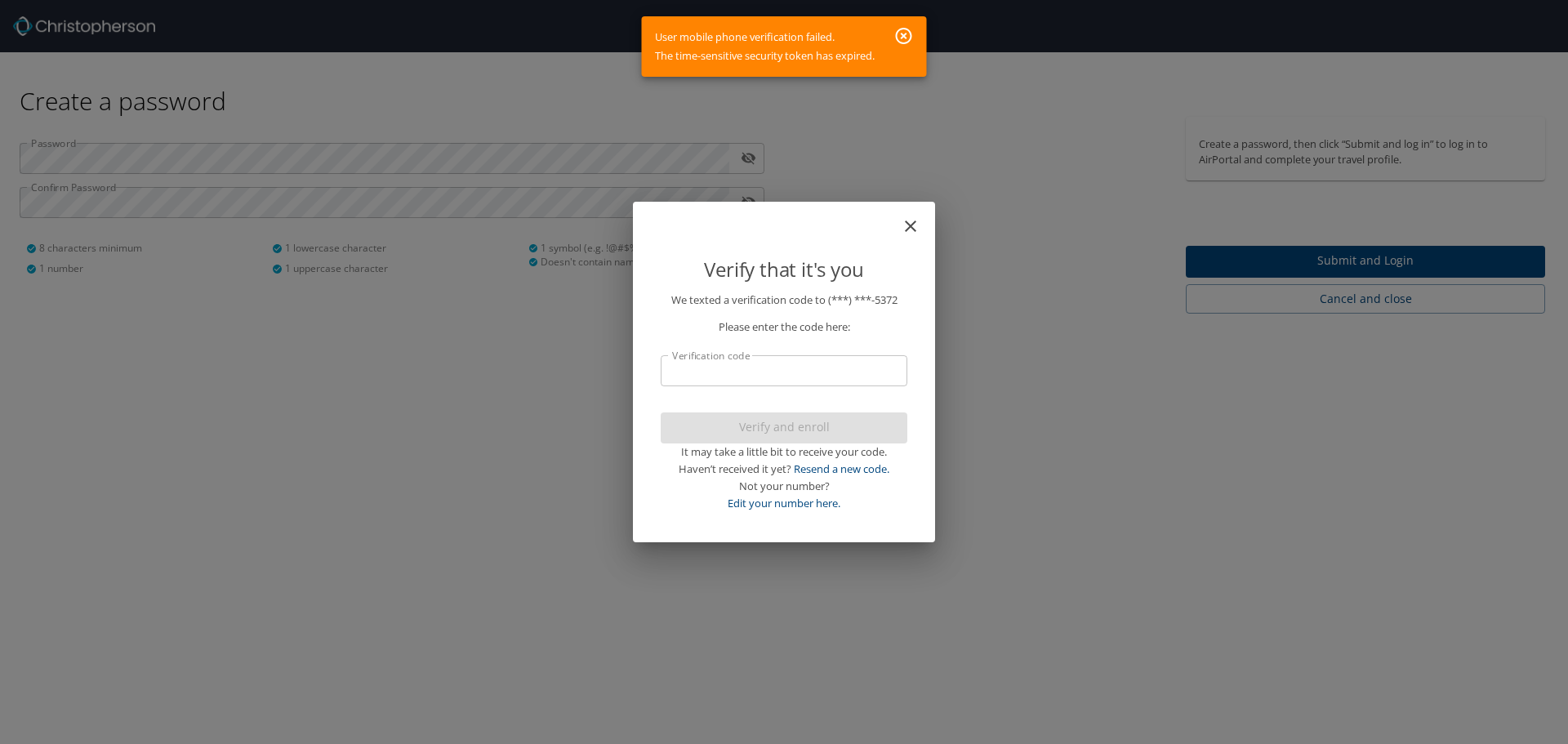
click at [903, 32] on icon "button" at bounding box center [904, 36] width 19 height 19
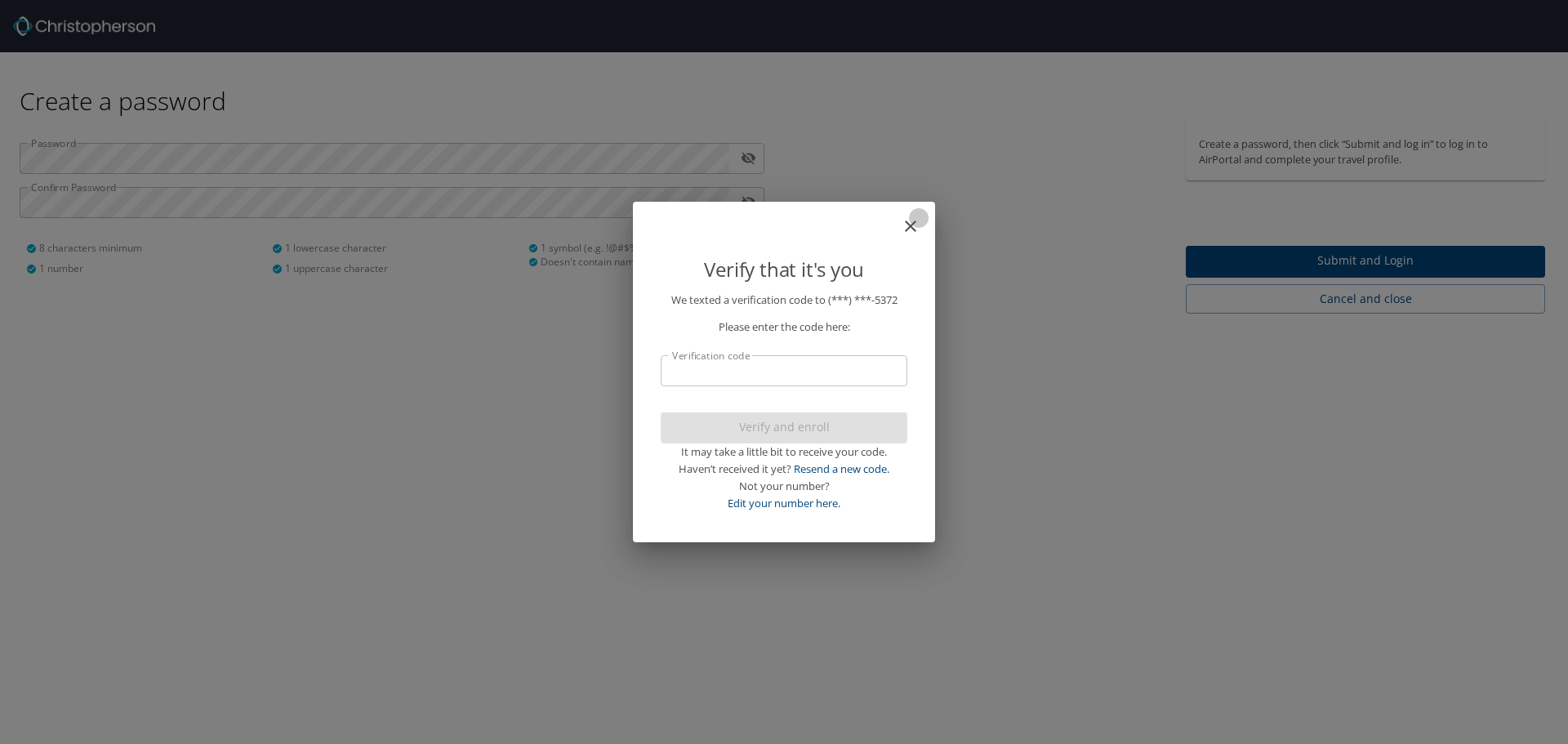
click at [913, 224] on icon "close" at bounding box center [910, 226] width 11 height 11
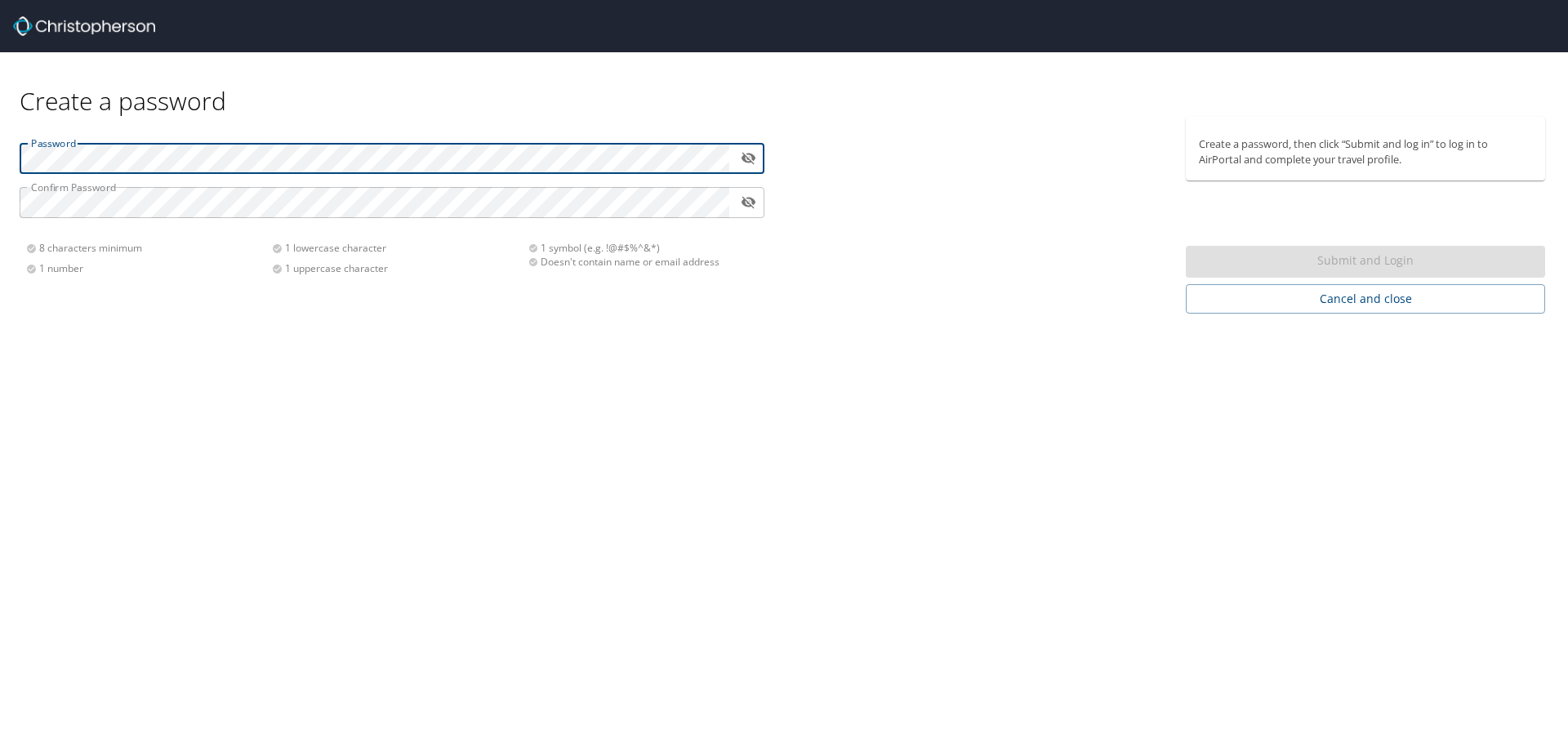
click at [1008, 92] on div "Create a password" at bounding box center [784, 84] width 1529 height 65
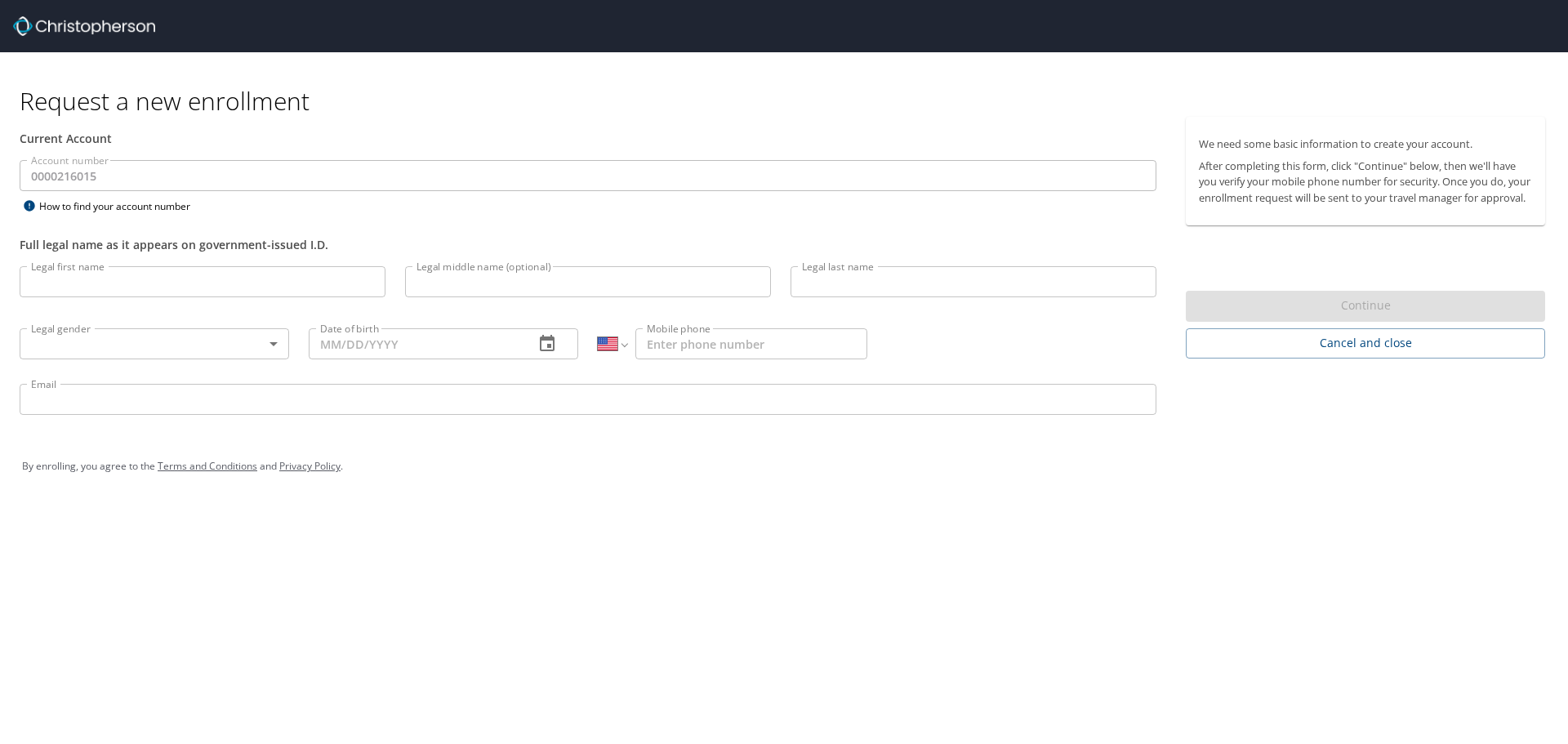
select select "US"
click at [186, 289] on input "Legal first name" at bounding box center [202, 281] width 366 height 31
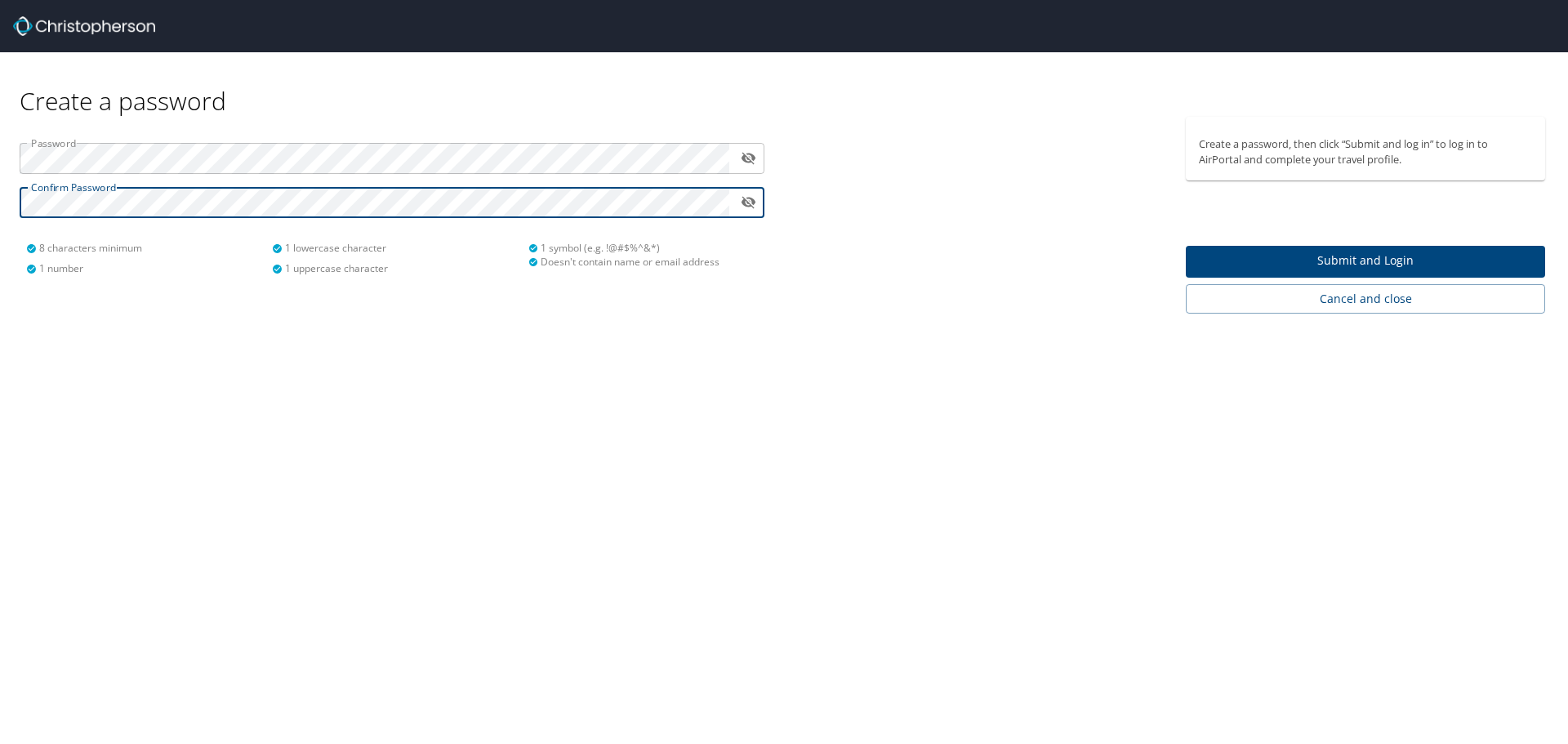
click at [1342, 265] on span "Submit and Login" at bounding box center [1366, 261] width 333 height 20
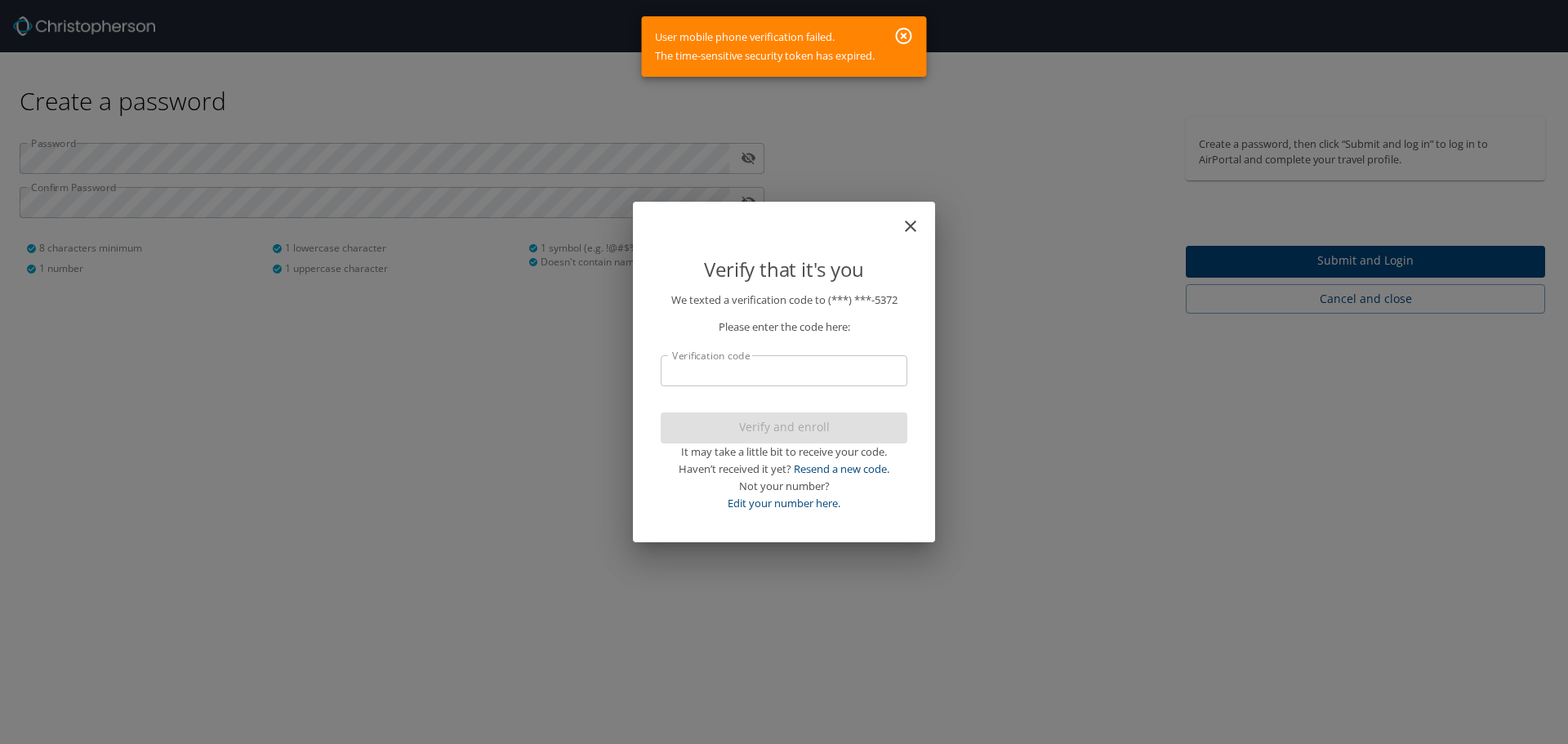
click at [906, 35] on icon "button" at bounding box center [904, 35] width 16 height 16
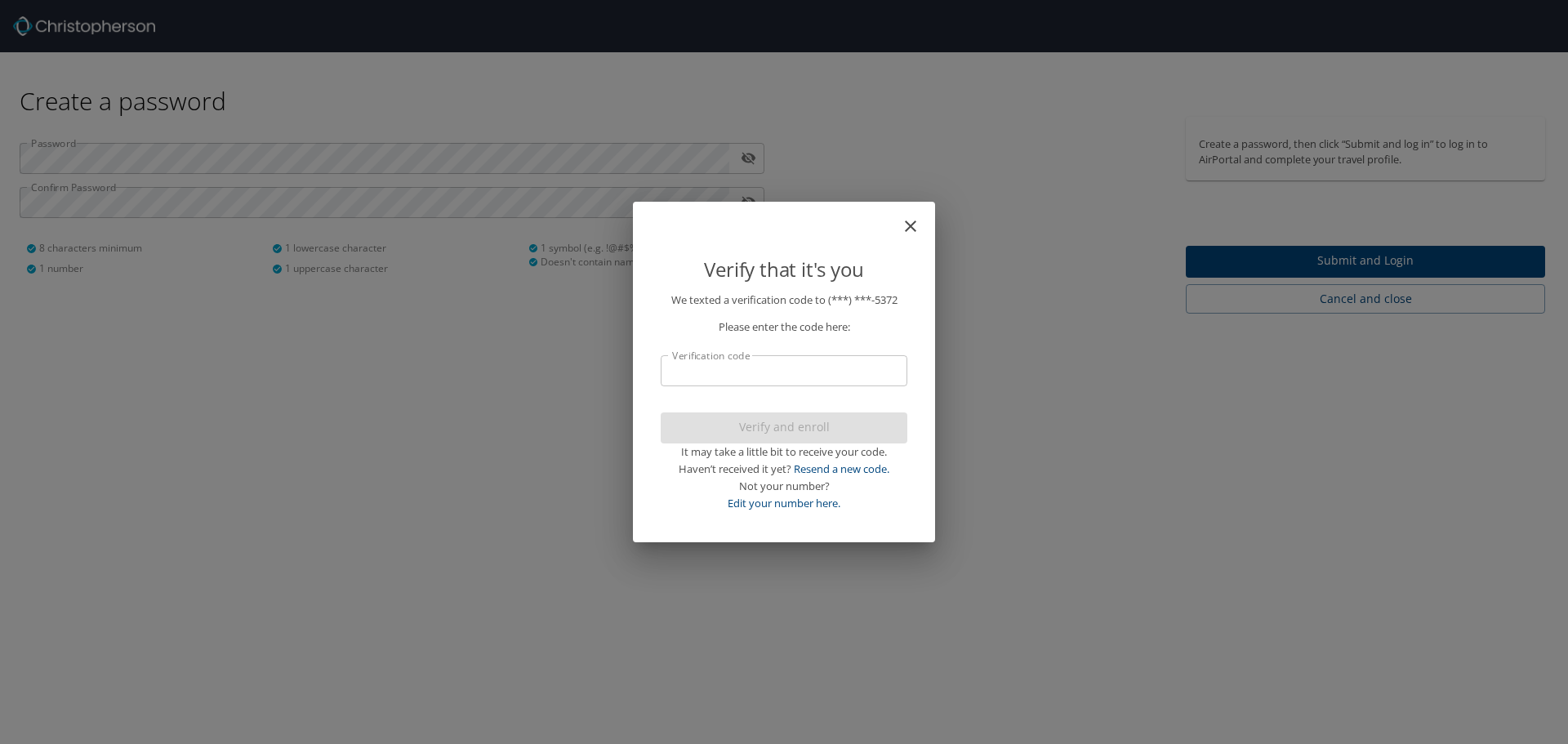
click at [910, 228] on icon "close" at bounding box center [910, 226] width 11 height 11
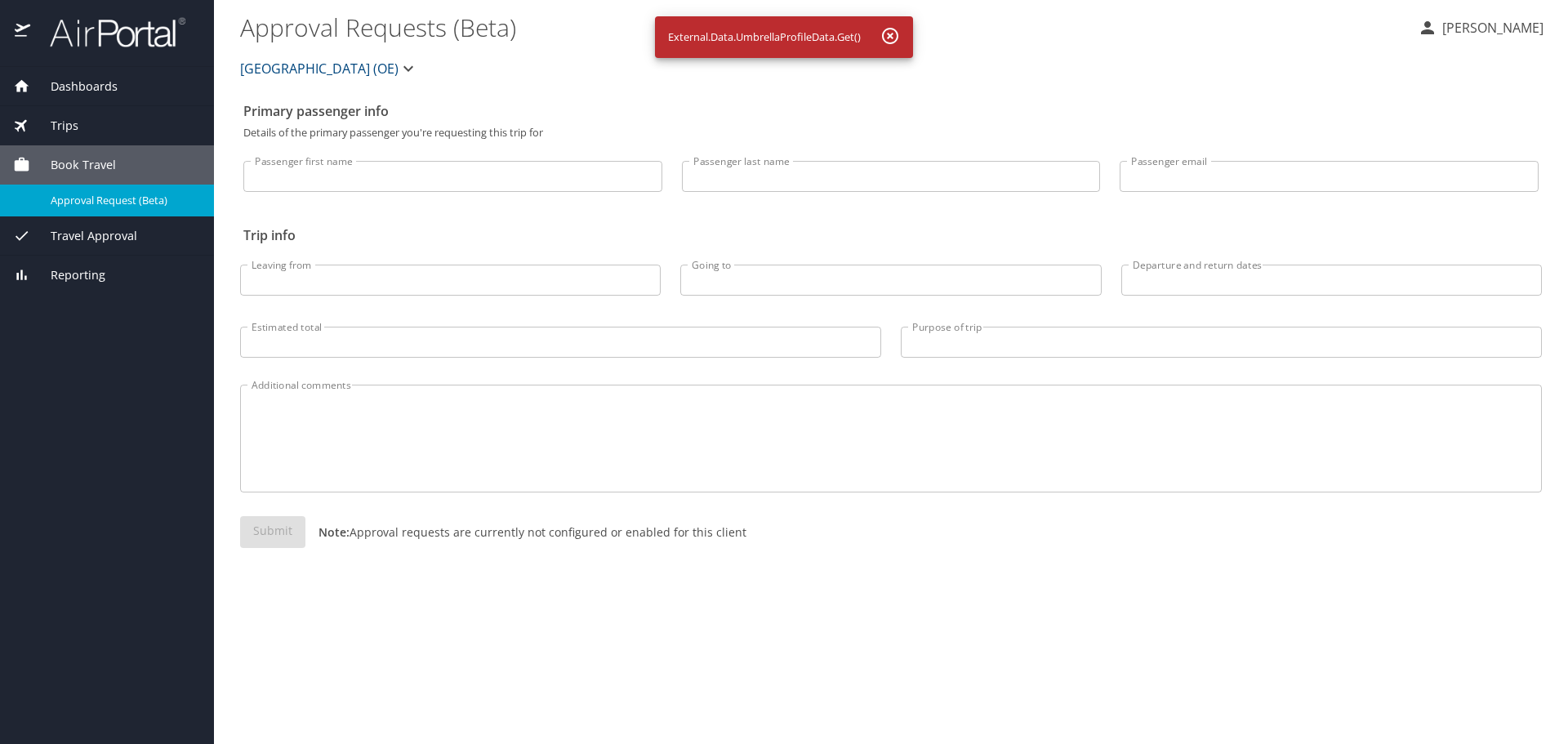
click at [892, 38] on icon "button" at bounding box center [890, 35] width 16 height 16
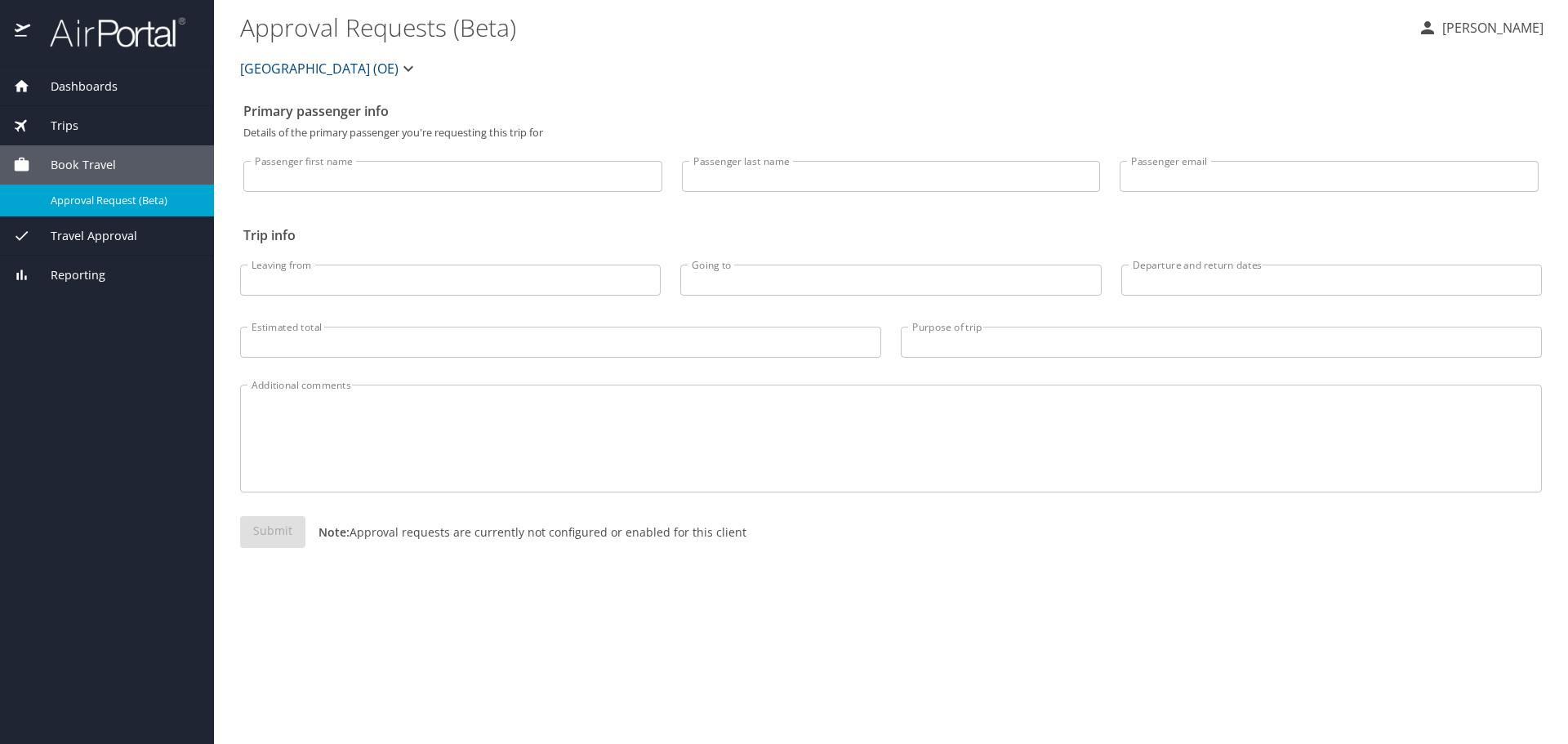
click at [488, 180] on input "Passenger first name" at bounding box center [453, 176] width 419 height 31
type input "Leon"
type input "Wilcox"
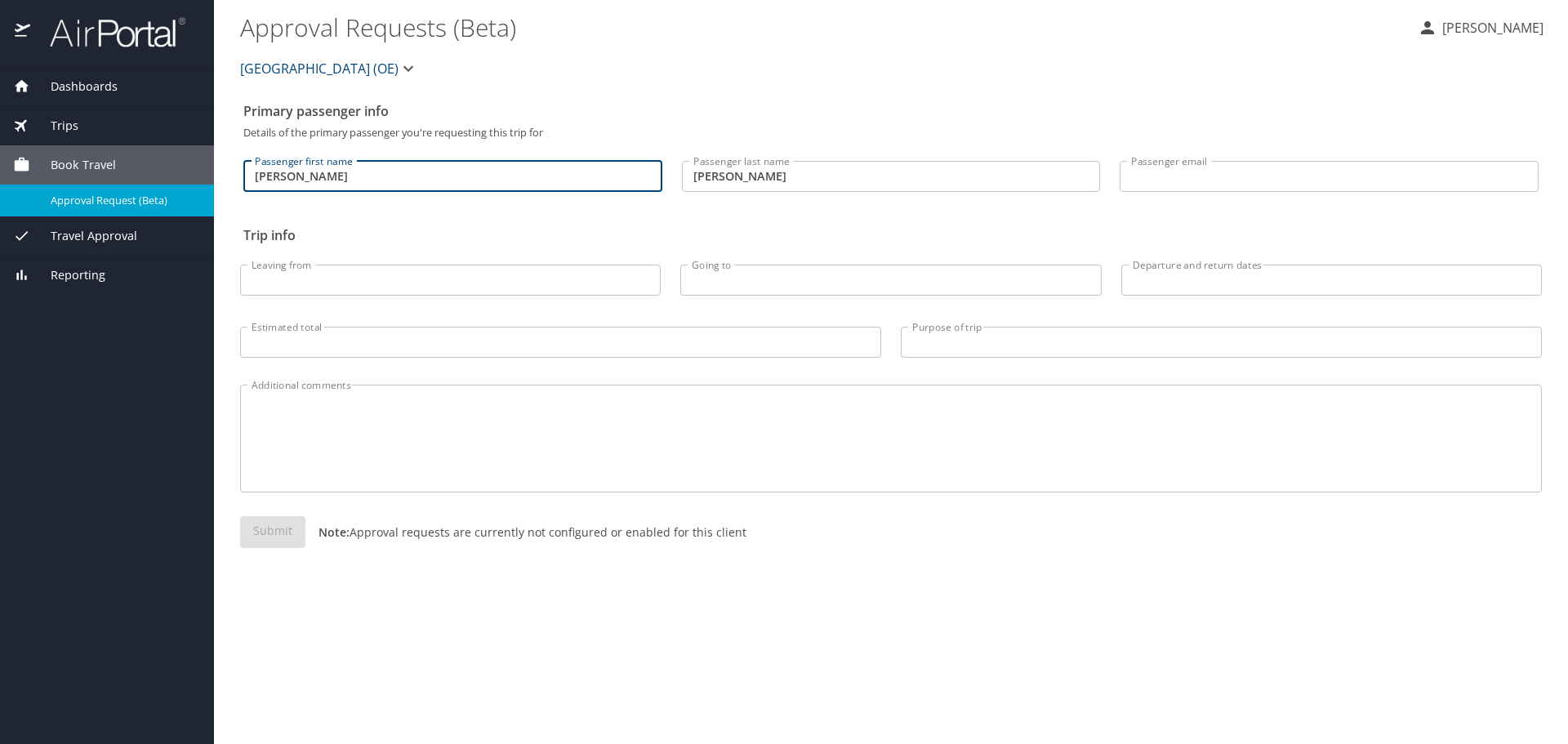
type input "[PERSON_NAME][EMAIL_ADDRESS][PERSON_NAME][DOMAIN_NAME]"
click at [80, 125] on div "Trips" at bounding box center [107, 125] width 188 height 18
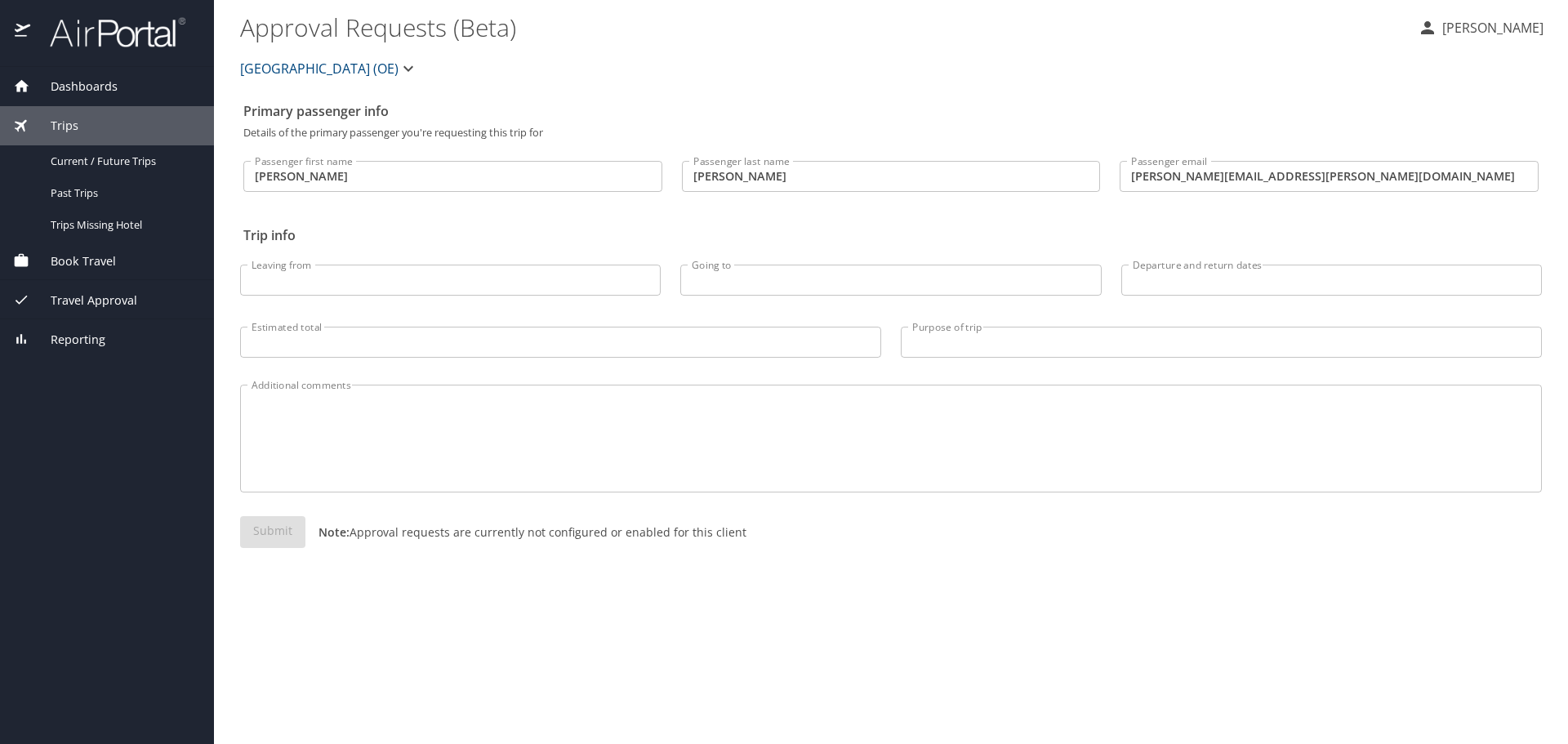
click at [79, 94] on span "Dashboards" at bounding box center [73, 87] width 88 height 18
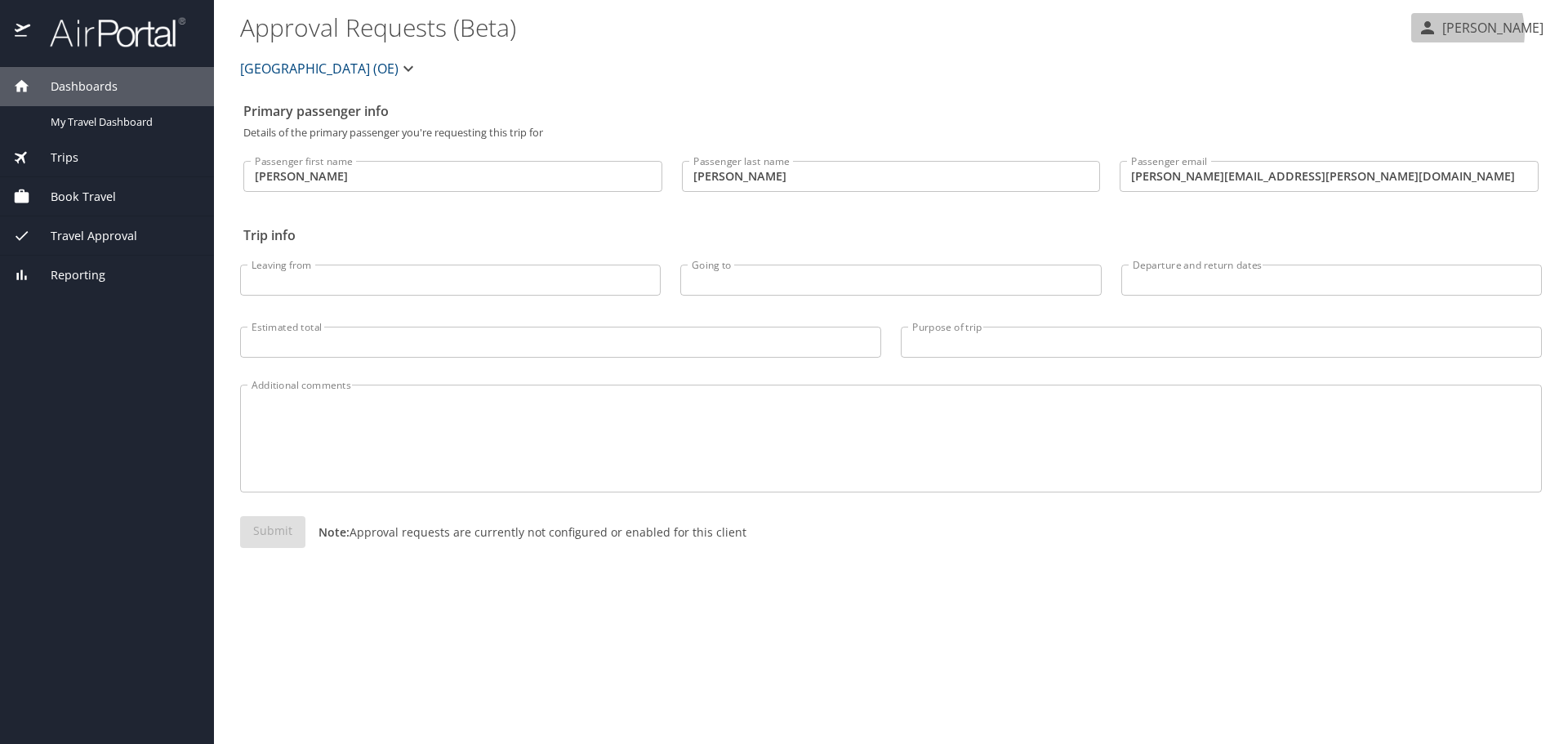
click at [1473, 32] on p "Leon Wilcox" at bounding box center [1491, 27] width 106 height 19
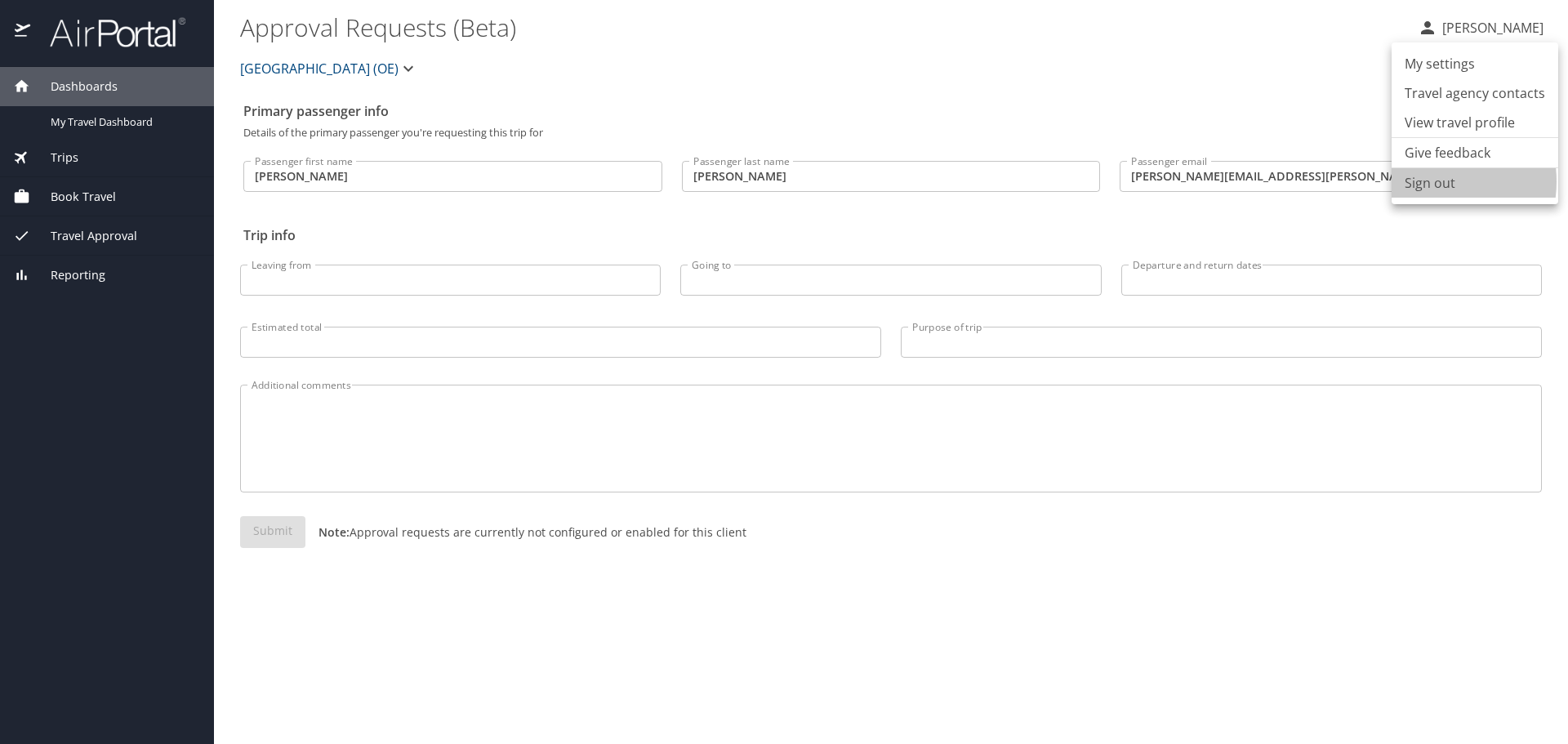
click at [1423, 181] on li "Sign out" at bounding box center [1475, 182] width 167 height 29
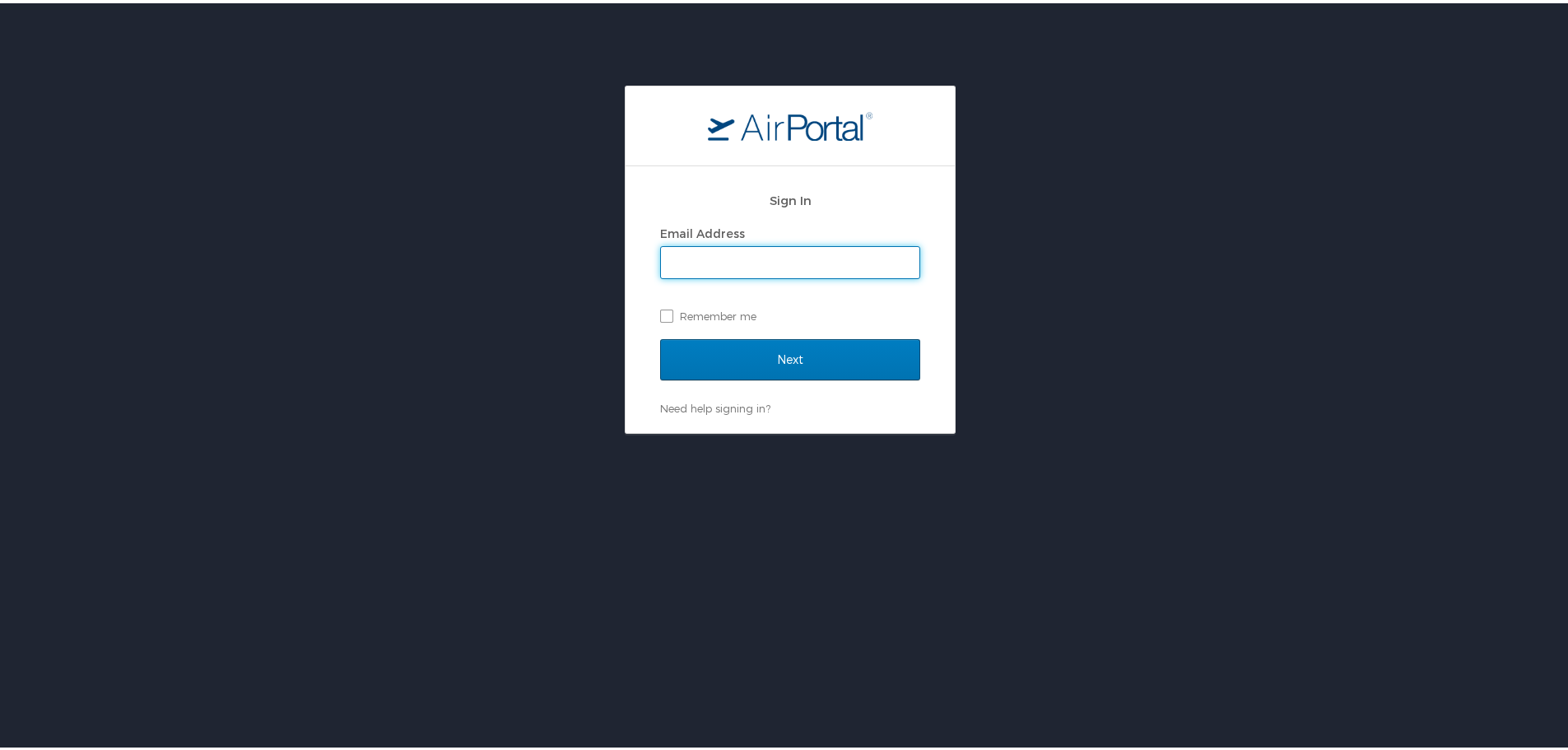
type input "[PERSON_NAME][EMAIL_ADDRESS][PERSON_NAME][DOMAIN_NAME]"
click at [721, 320] on label "Remember me" at bounding box center [790, 313] width 260 height 25
click at [670, 317] on input "Remember me" at bounding box center [665, 312] width 11 height 11
checkbox input "true"
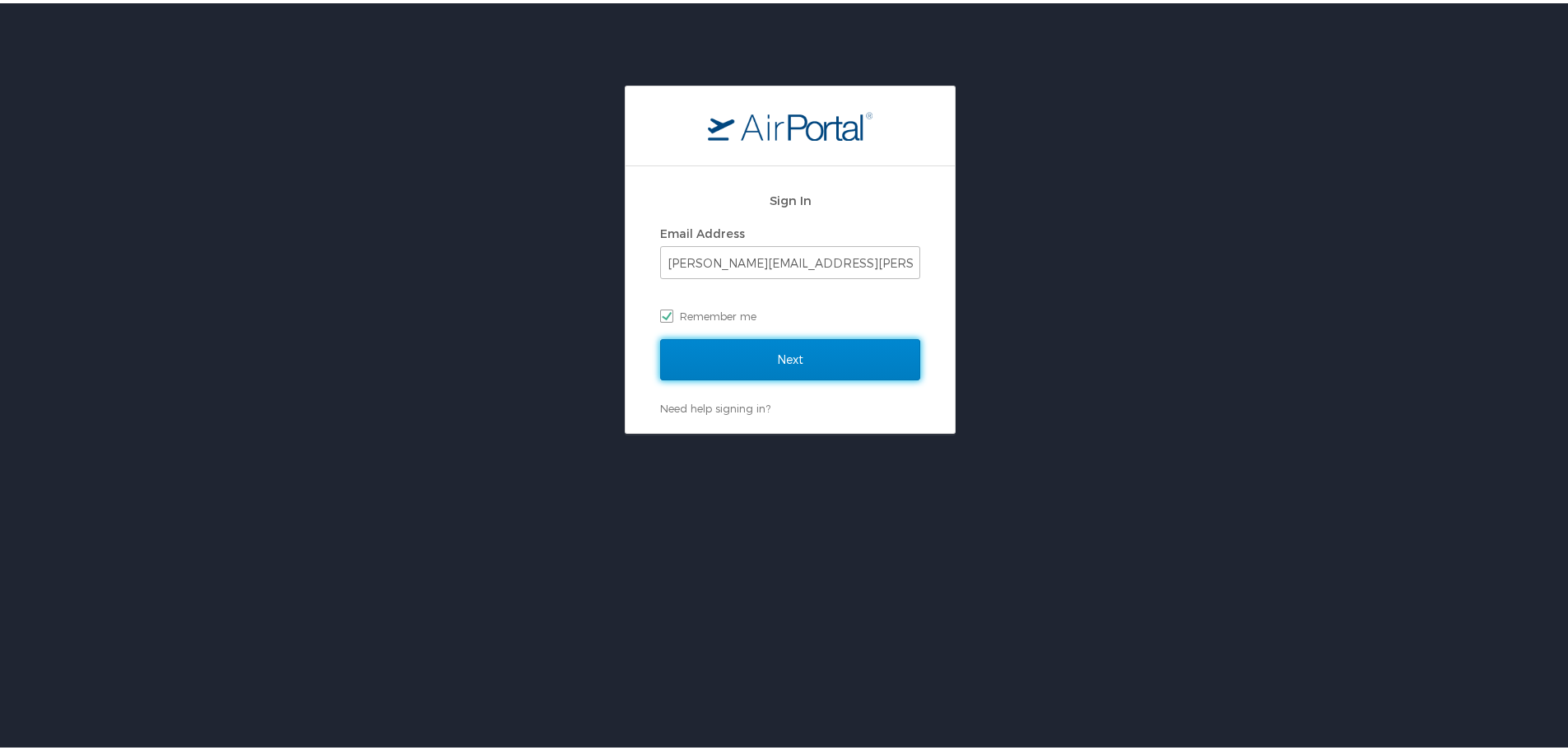
click at [731, 362] on input "Next" at bounding box center [790, 356] width 260 height 41
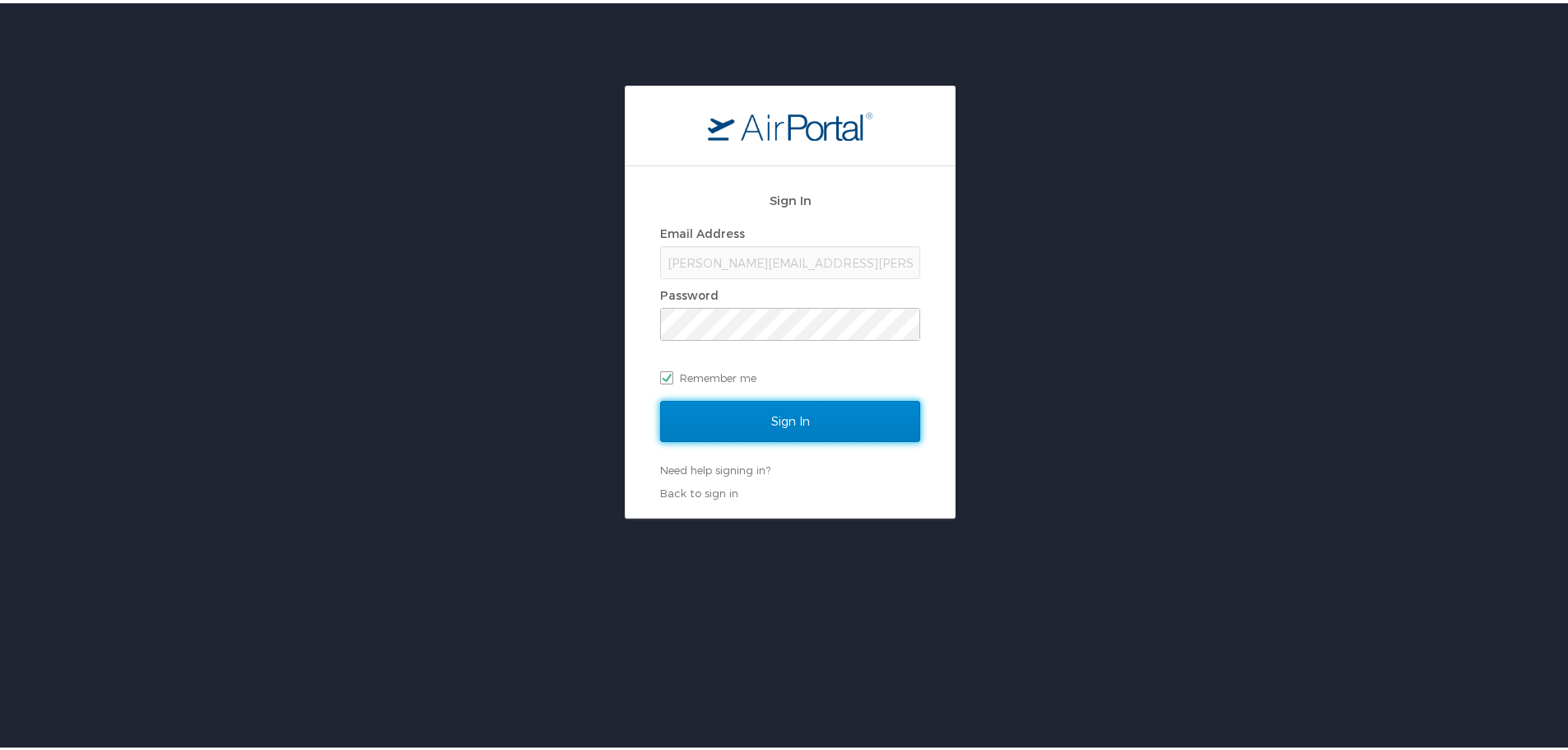
click at [715, 420] on input "Sign In" at bounding box center [790, 418] width 260 height 41
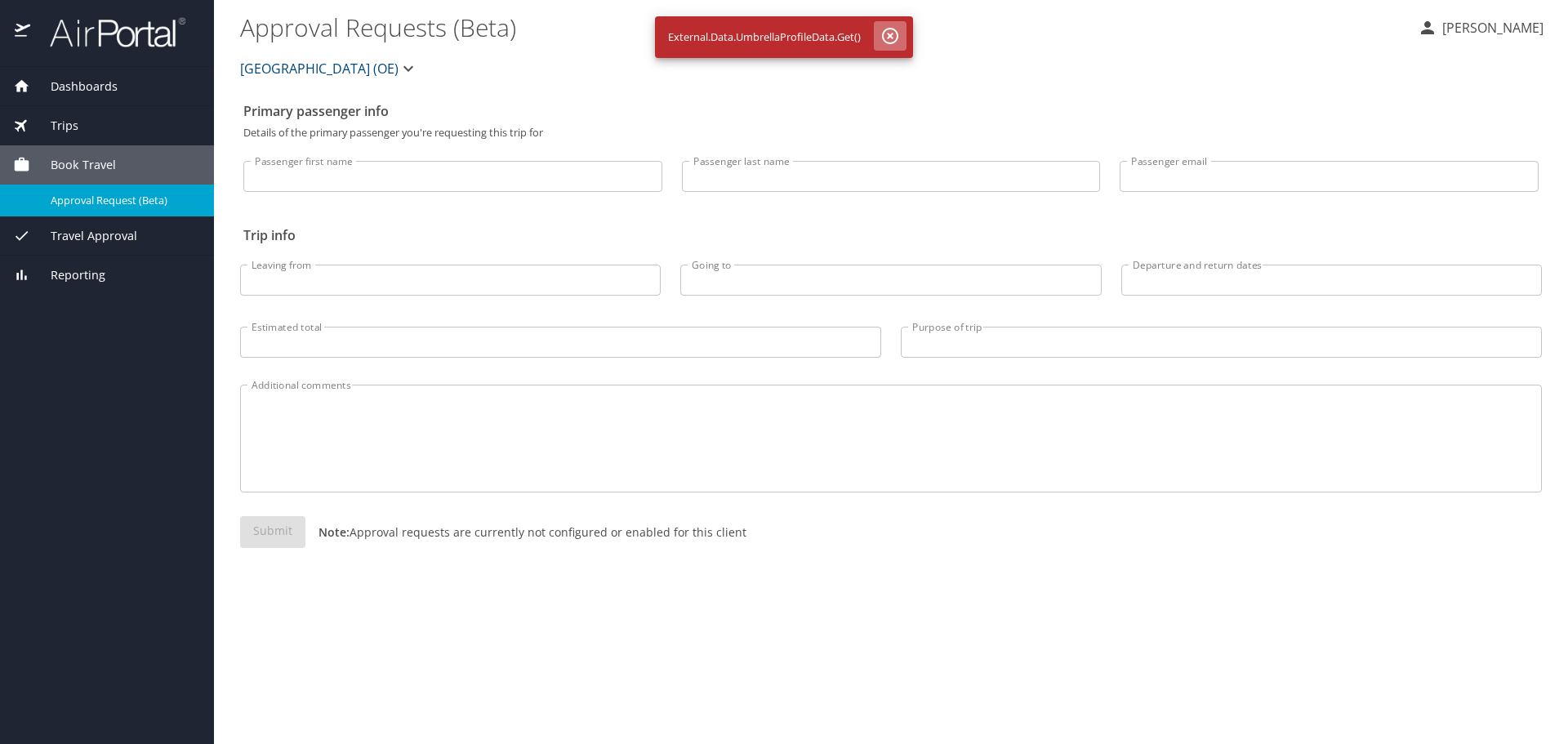
click at [894, 33] on icon "button" at bounding box center [890, 35] width 16 height 16
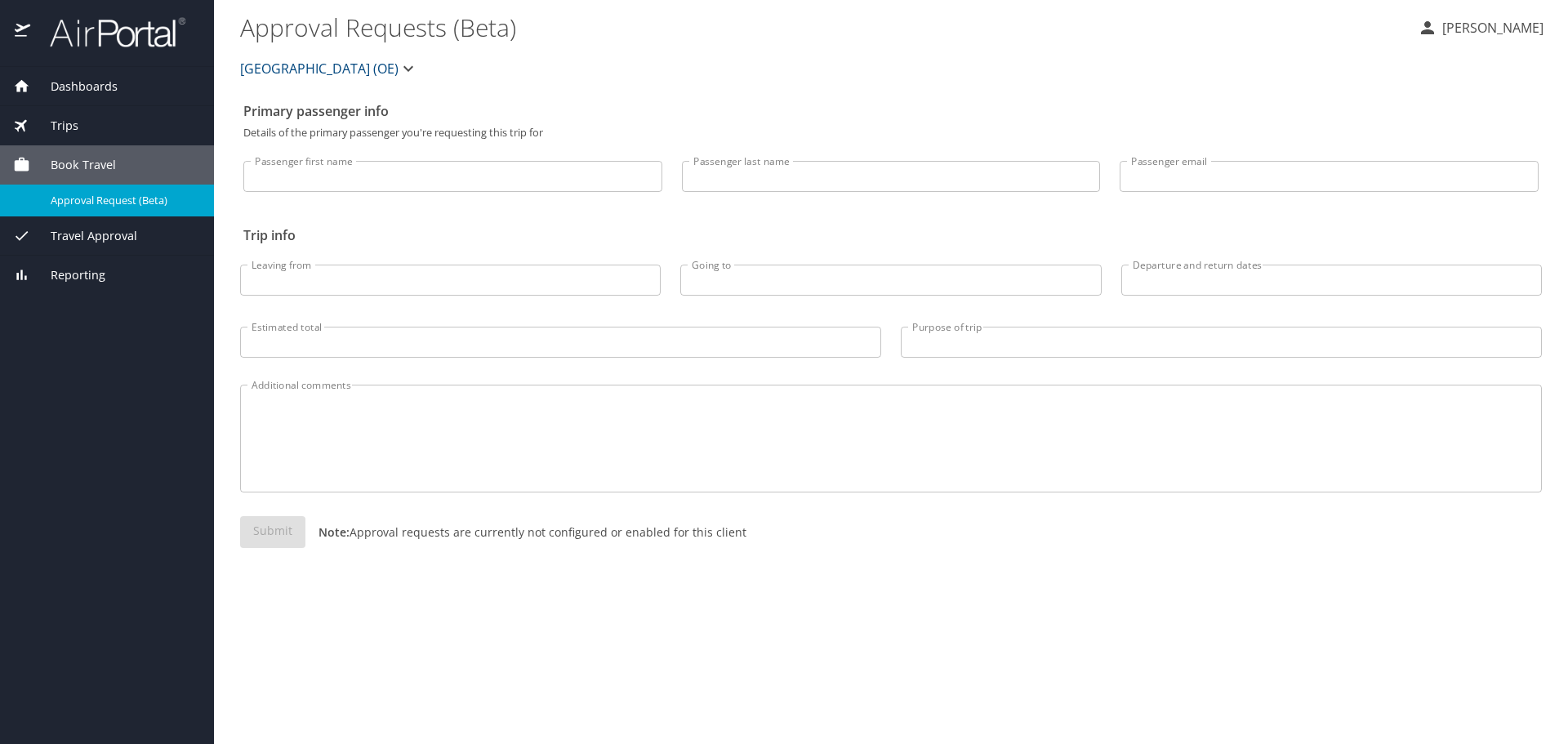
click at [1502, 29] on p "[PERSON_NAME]" at bounding box center [1491, 27] width 106 height 19
click at [1445, 178] on li "Sign out" at bounding box center [1475, 182] width 167 height 29
